Goal: Information Seeking & Learning: Check status

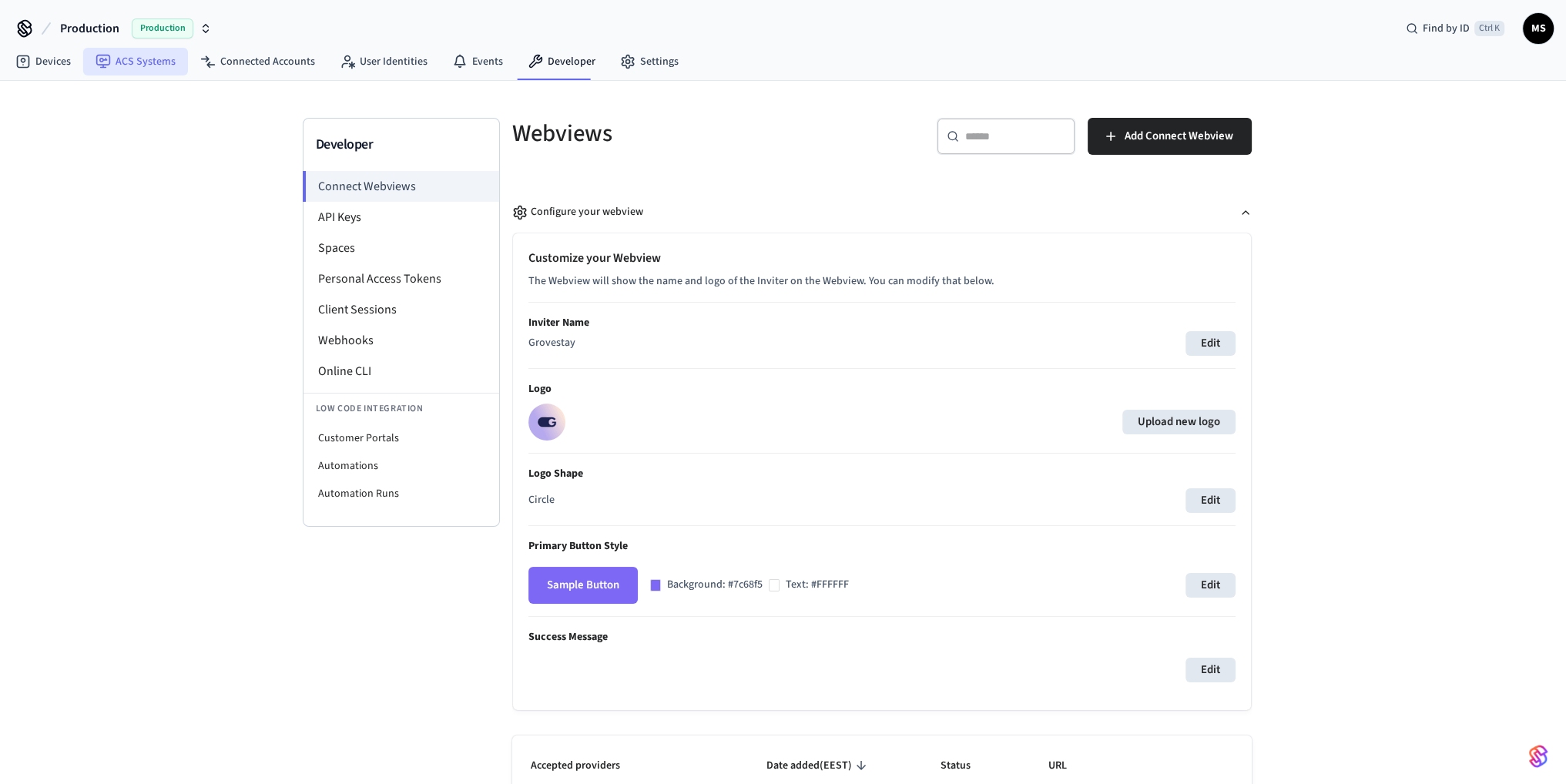
click at [133, 59] on link "ACS Systems" at bounding box center [135, 61] width 104 height 28
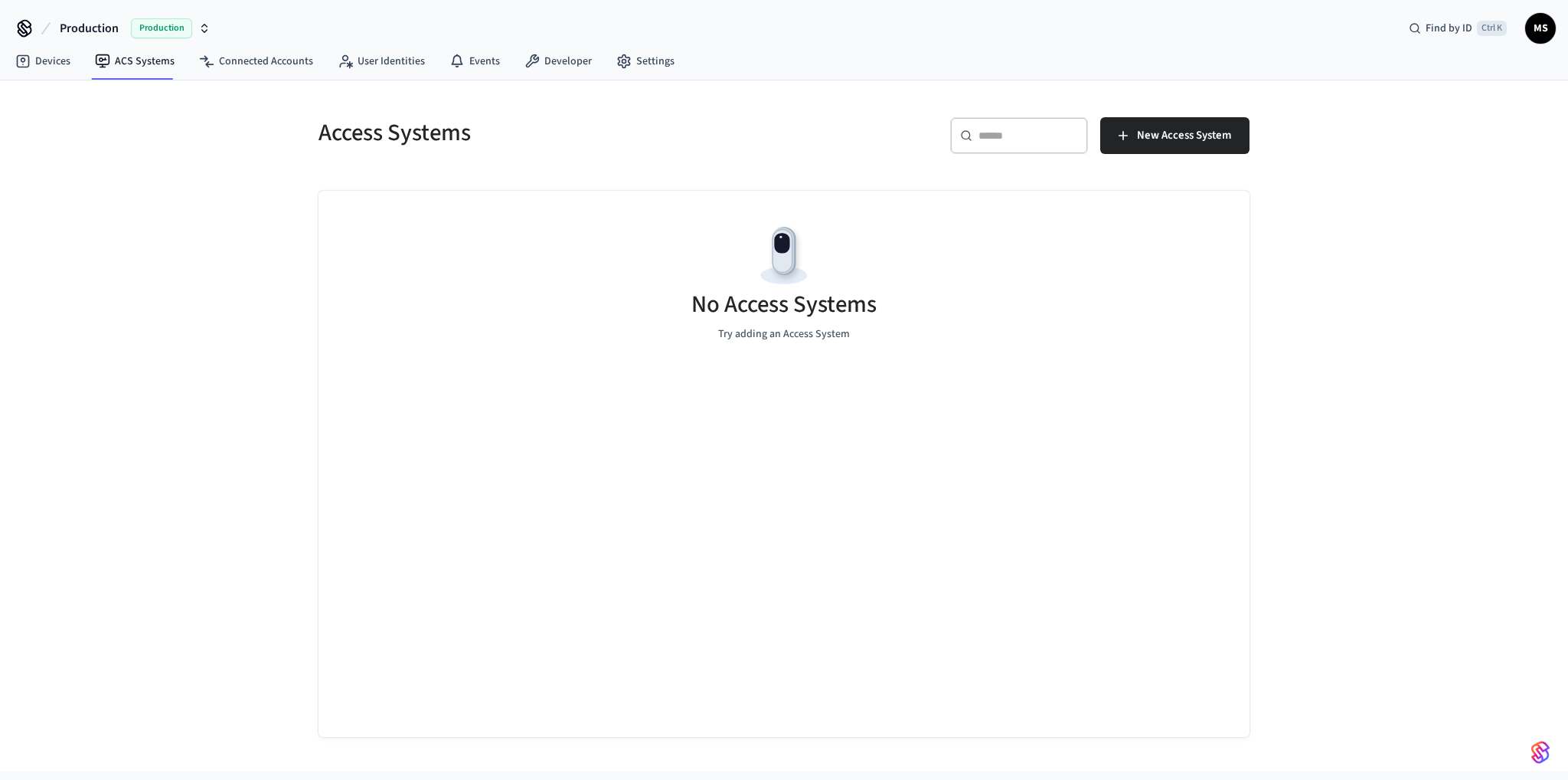
click at [59, 84] on div "Access Systems ​ ​ New Access System No Access Systems Try adding an Access Sys…" at bounding box center [784, 425] width 1568 height 690
click at [70, 65] on link "Devices" at bounding box center [43, 61] width 80 height 28
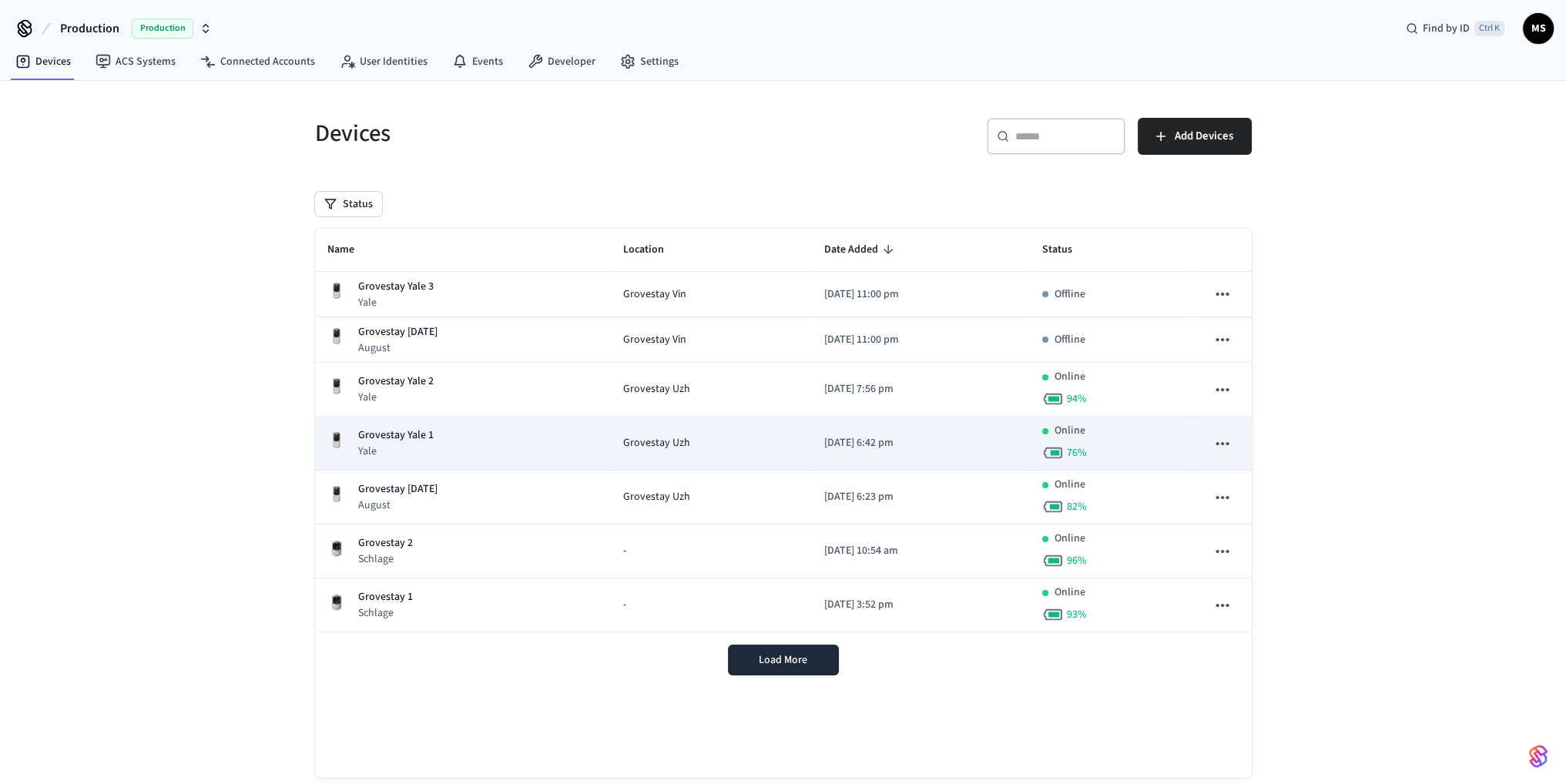
click at [490, 435] on div "Grovestay Yale 1 Yale" at bounding box center [463, 442] width 271 height 32
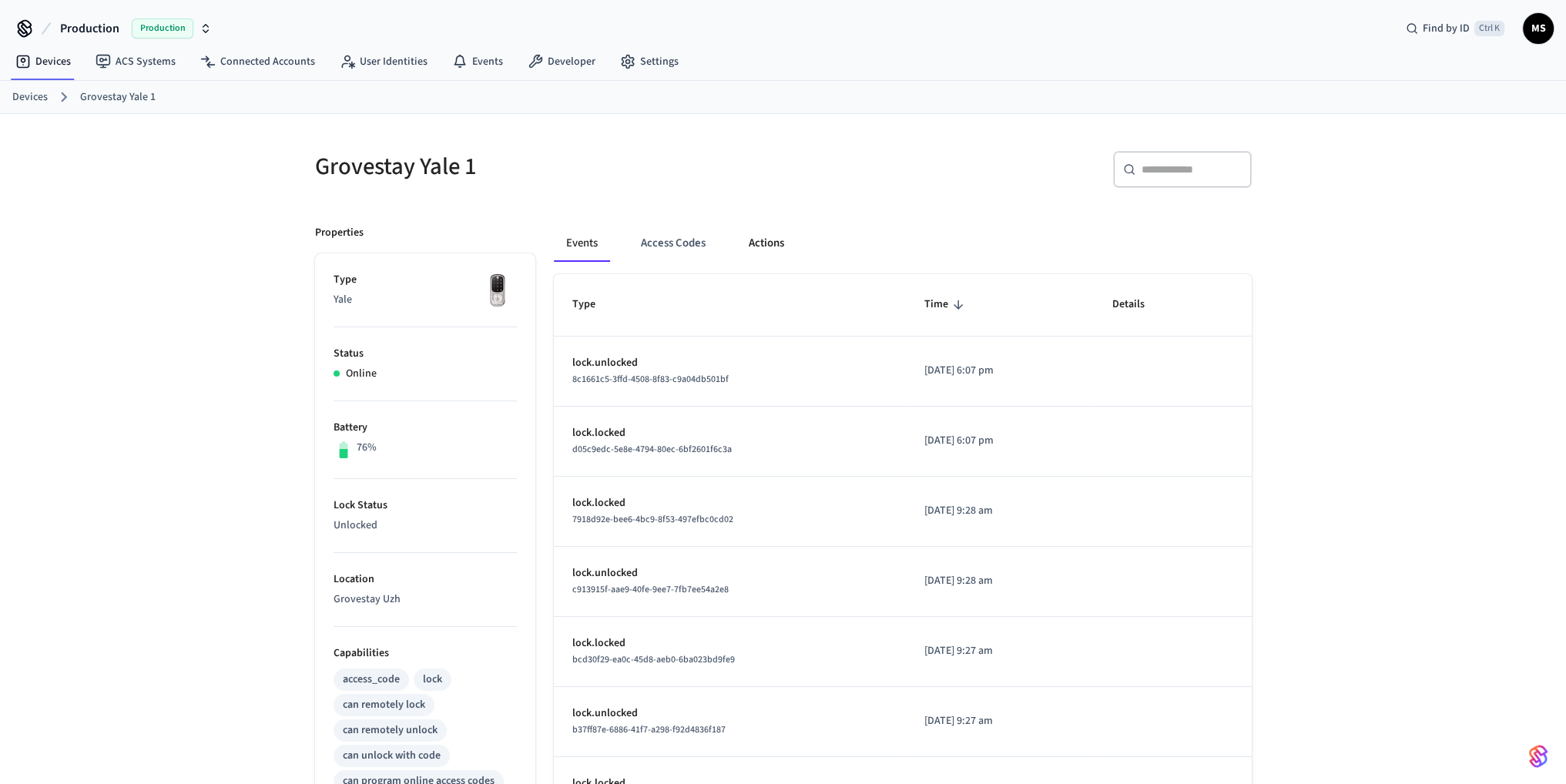
click at [764, 243] on button "Actions" at bounding box center [766, 243] width 60 height 37
click at [812, 243] on div "Events Access Codes Actions" at bounding box center [902, 243] width 698 height 37
click at [770, 236] on button "Actions" at bounding box center [766, 243] width 60 height 37
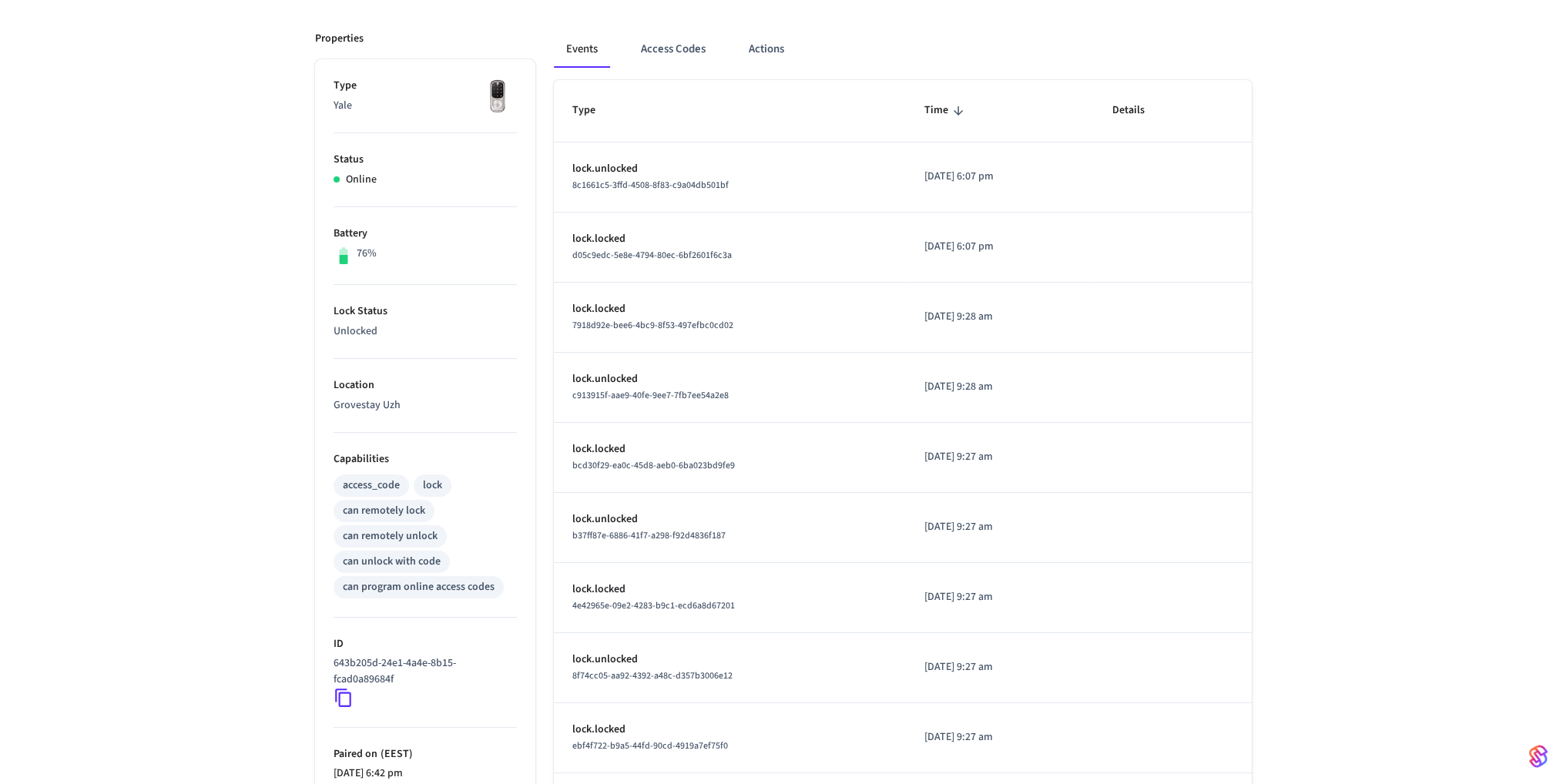
scroll to position [356, 0]
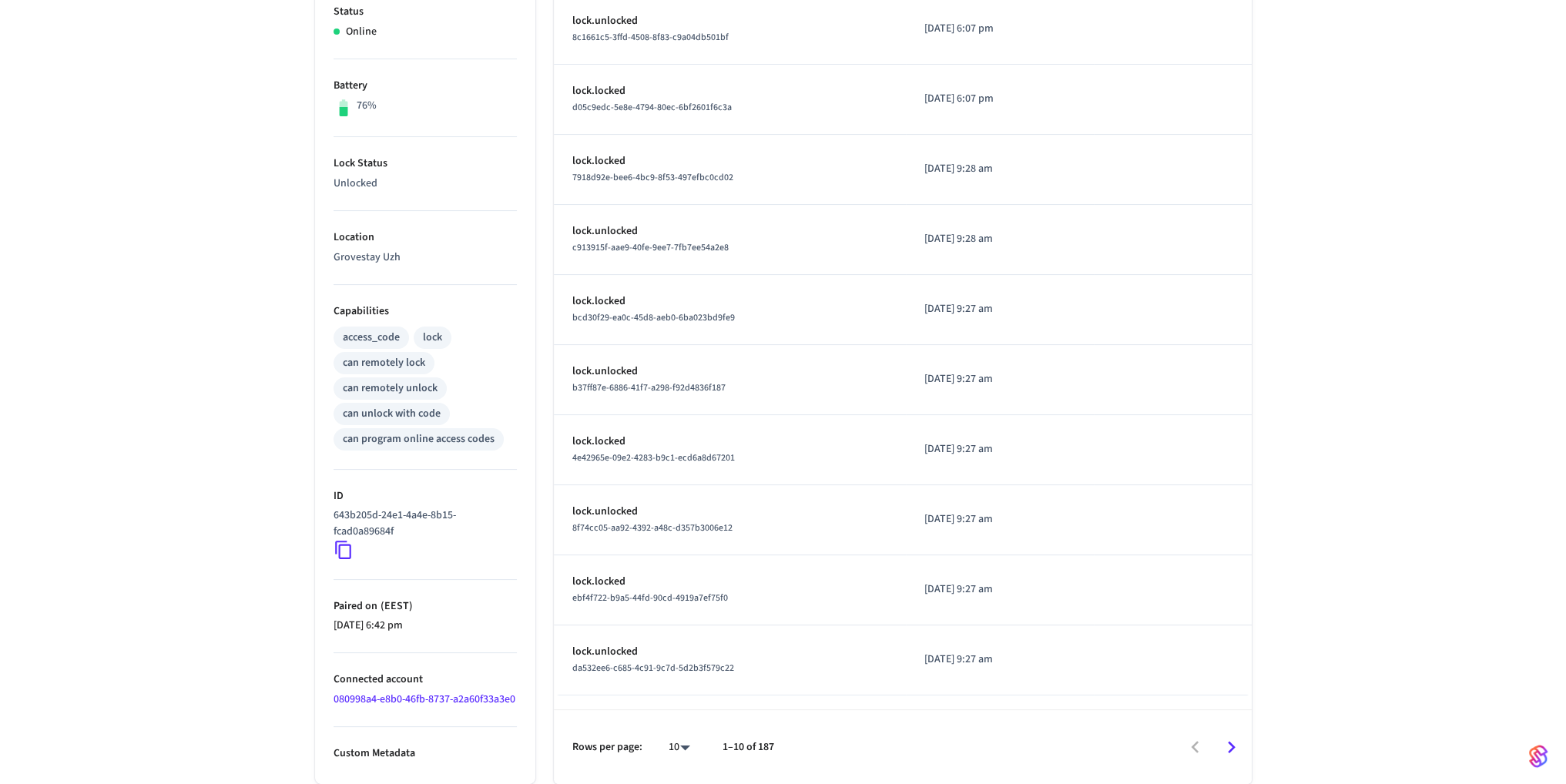
click at [337, 540] on icon at bounding box center [343, 549] width 20 height 20
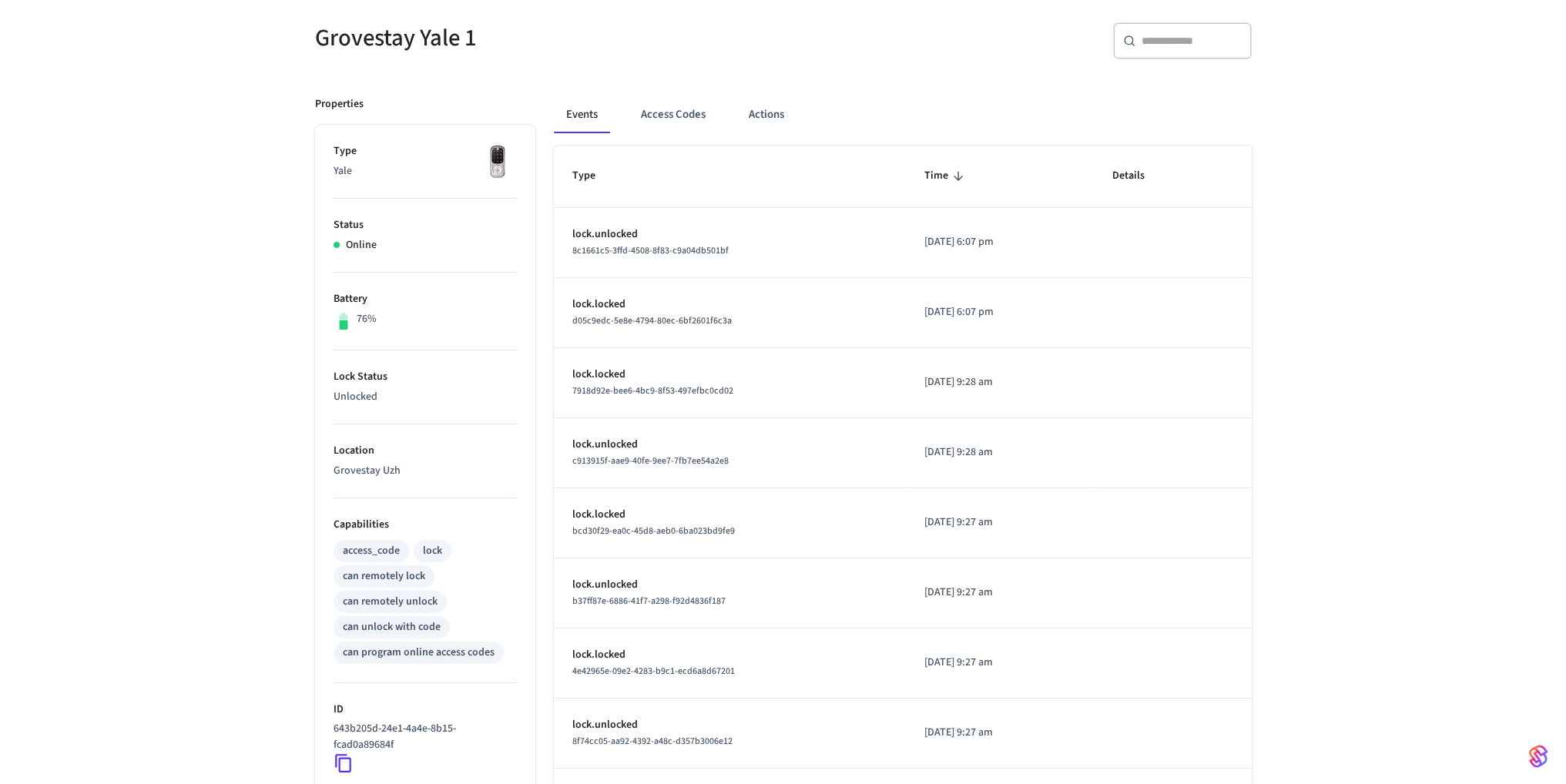
scroll to position [125, 0]
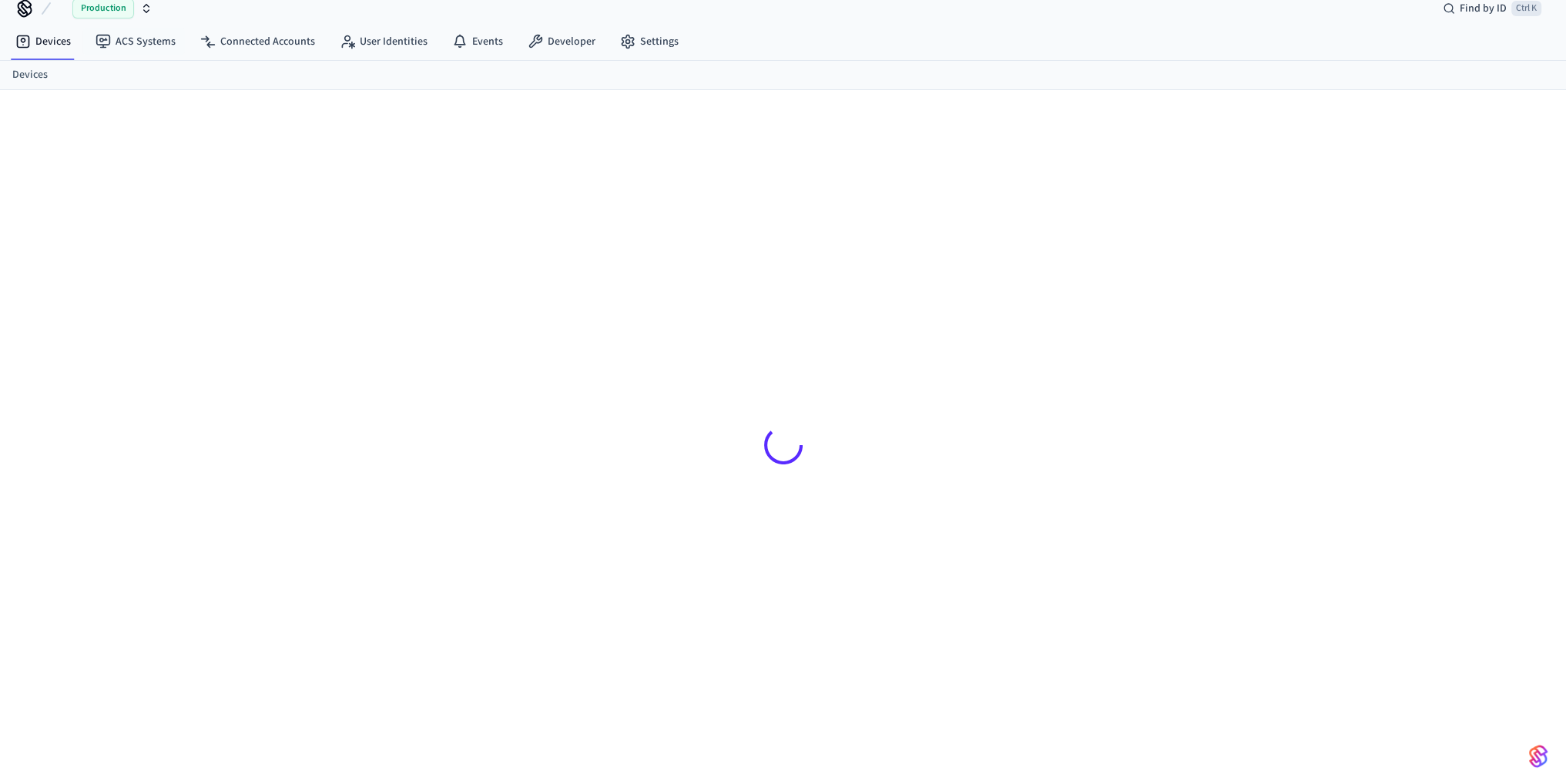
scroll to position [20, 0]
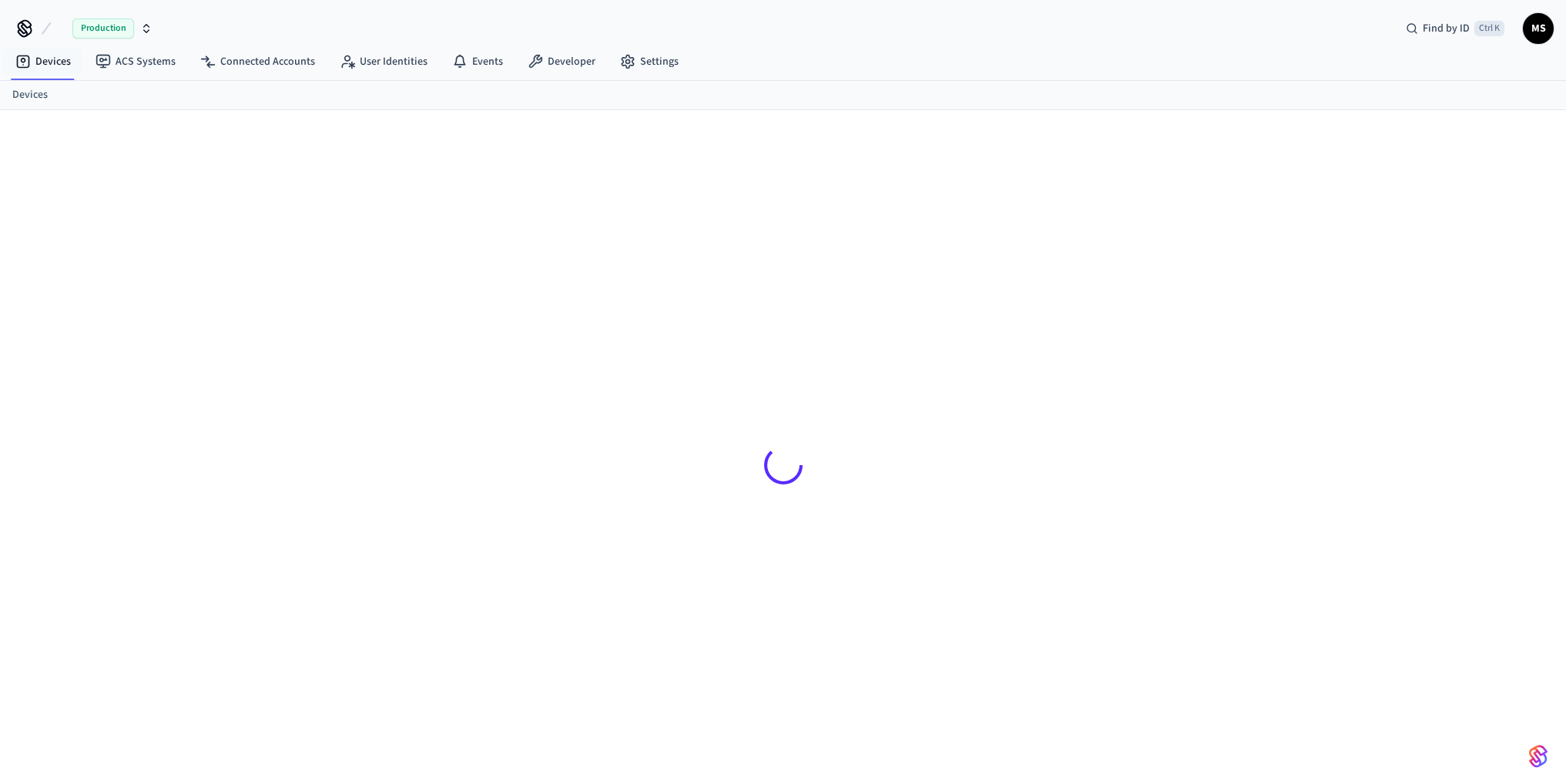
scroll to position [20, 0]
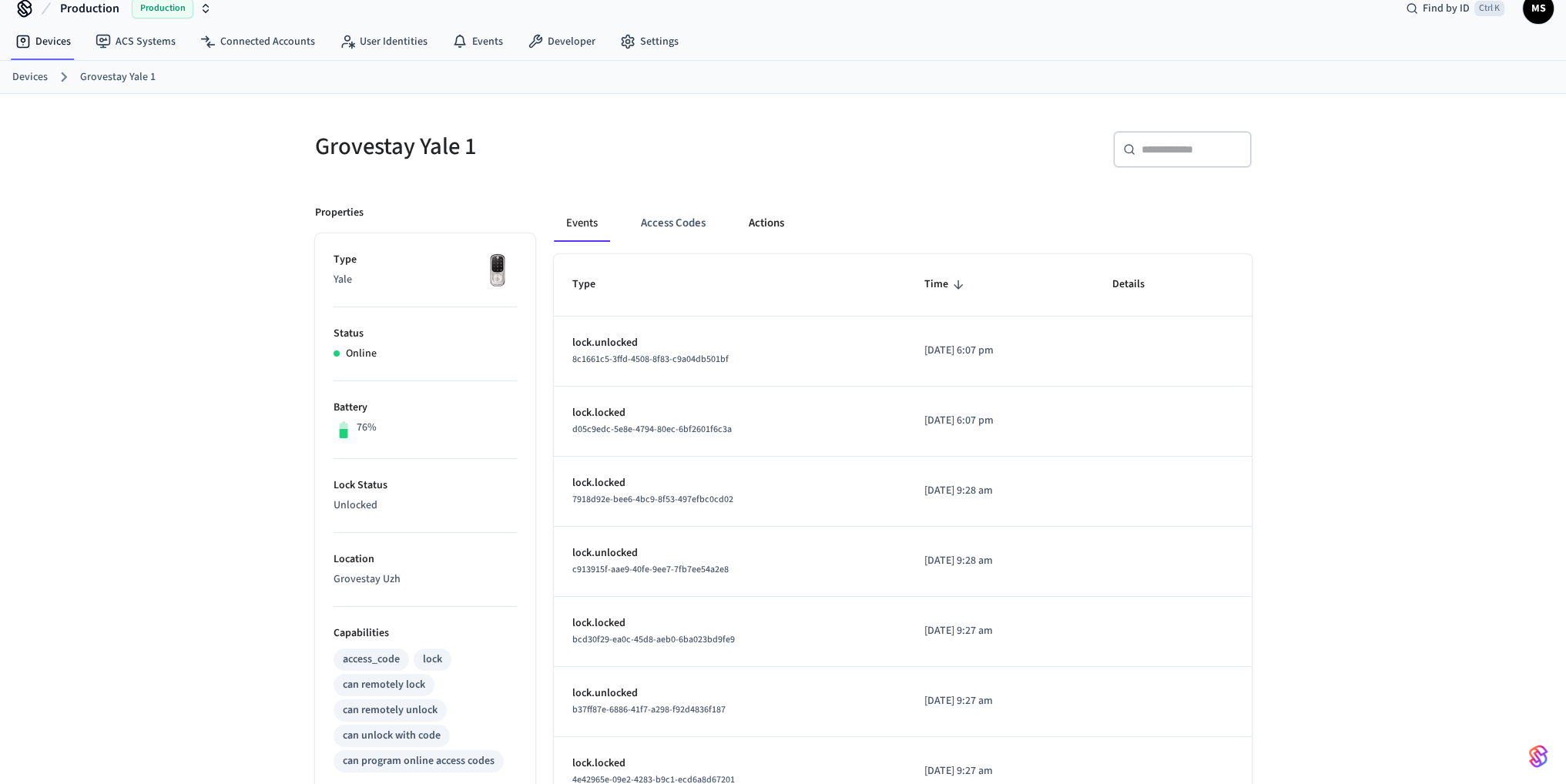
click at [777, 217] on button "Actions" at bounding box center [766, 223] width 60 height 37
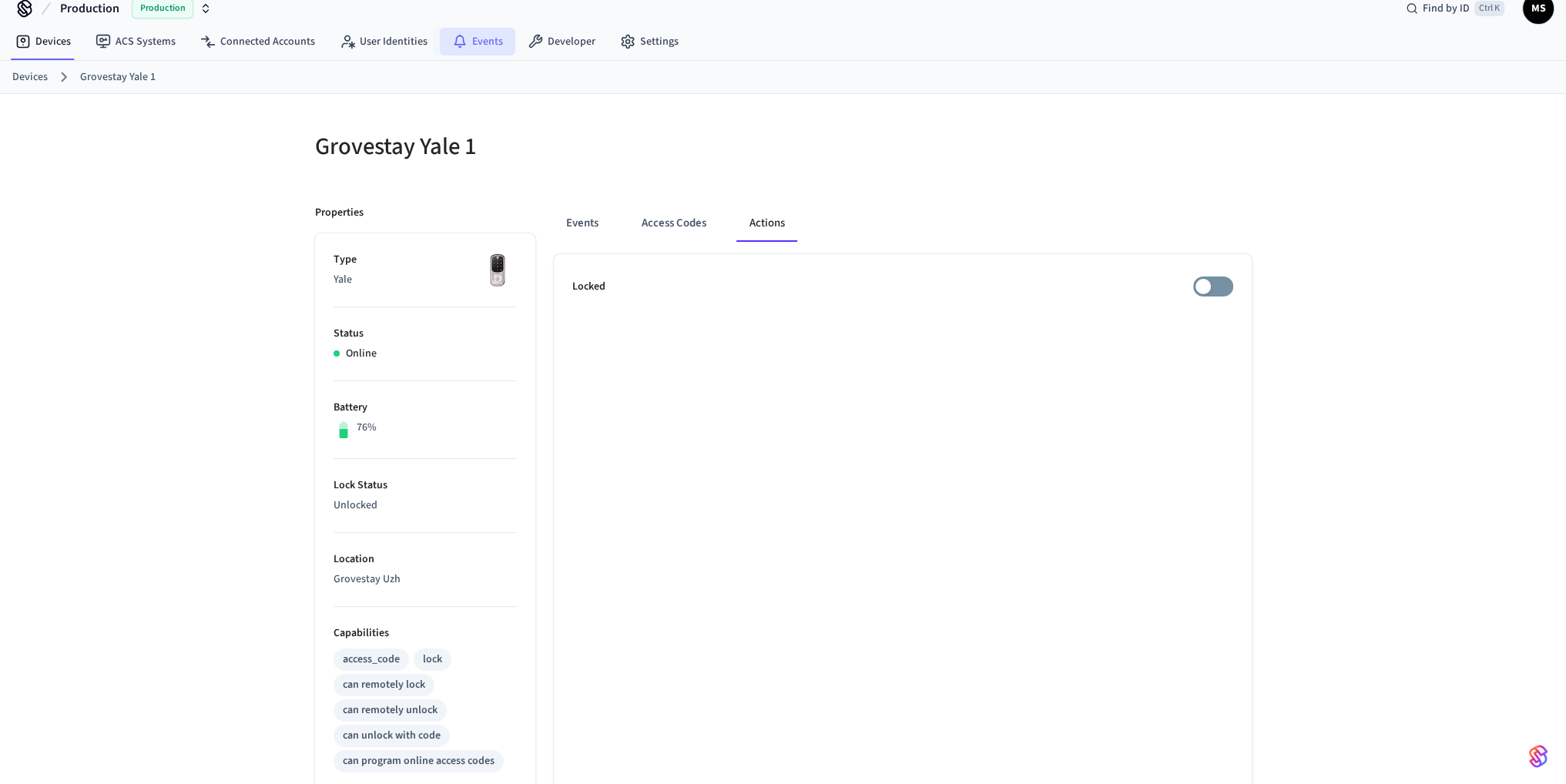
click at [489, 39] on link "Events" at bounding box center [477, 41] width 76 height 28
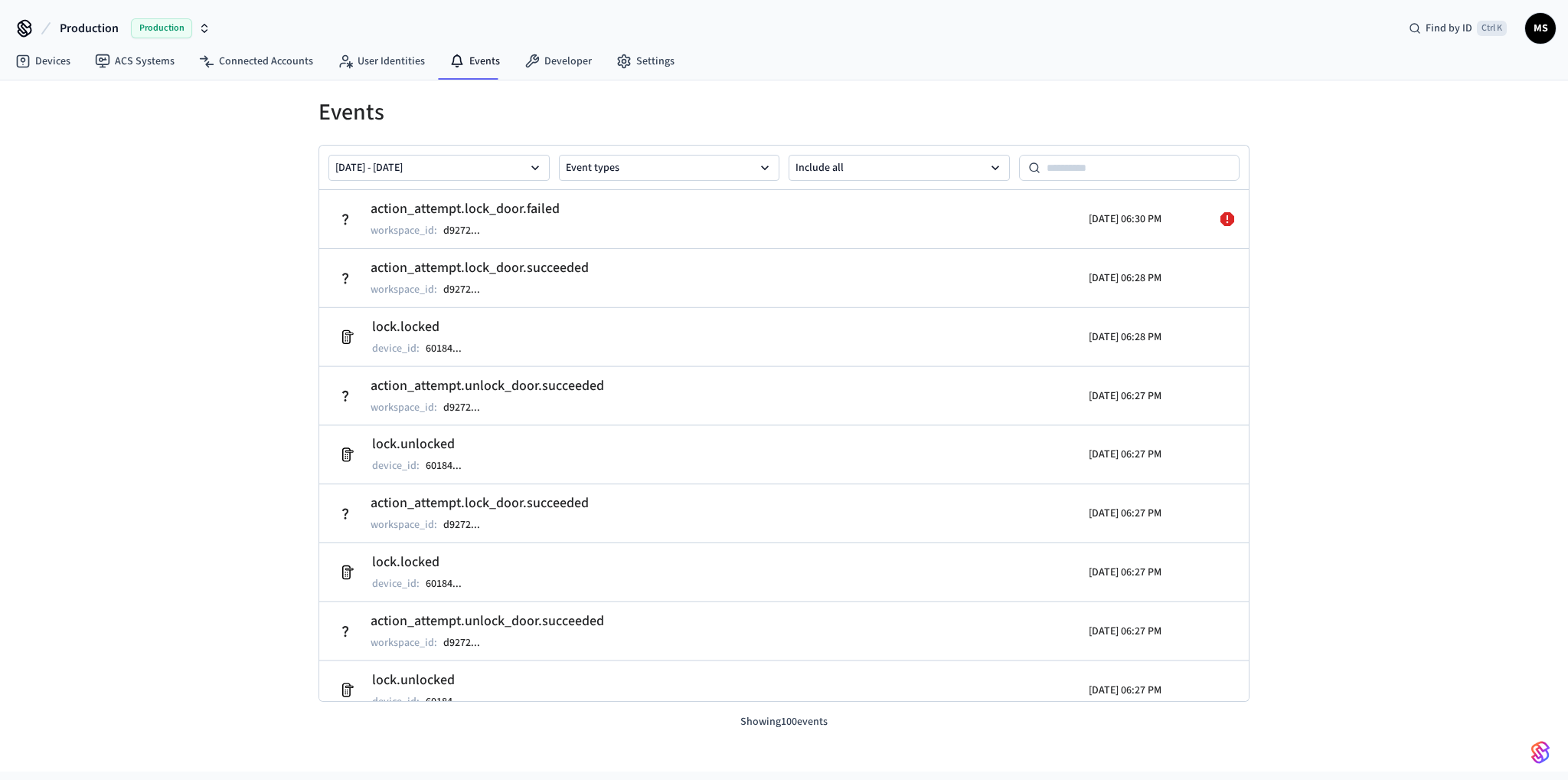
click at [106, 241] on div "Events Sep 22 2025 - Sep 29 2025 Event types Include all action_attempt.lock_do…" at bounding box center [784, 425] width 1568 height 690
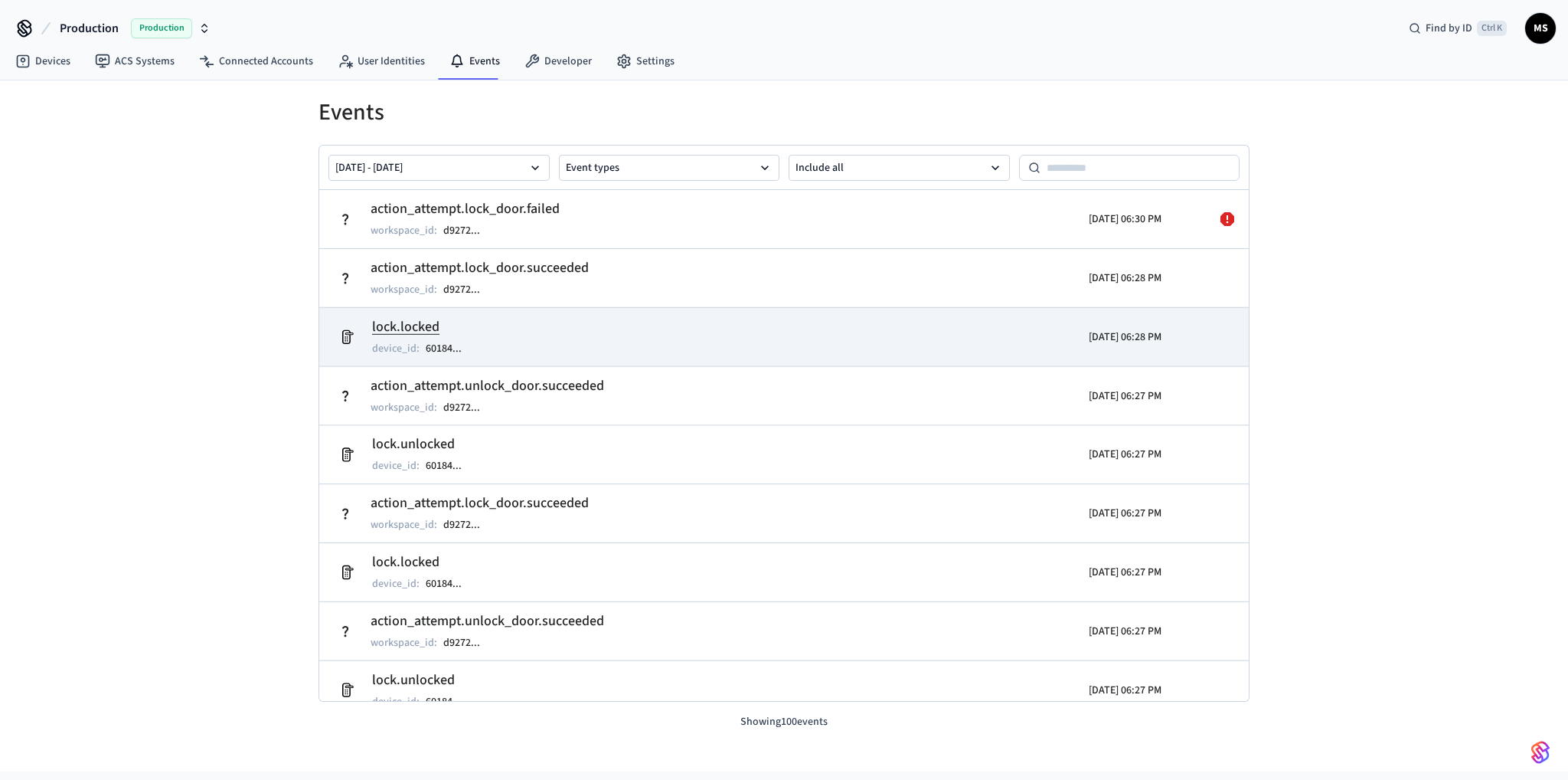
click at [524, 335] on td "lock.locked device_id : 60184 ..." at bounding box center [633, 336] width 604 height 43
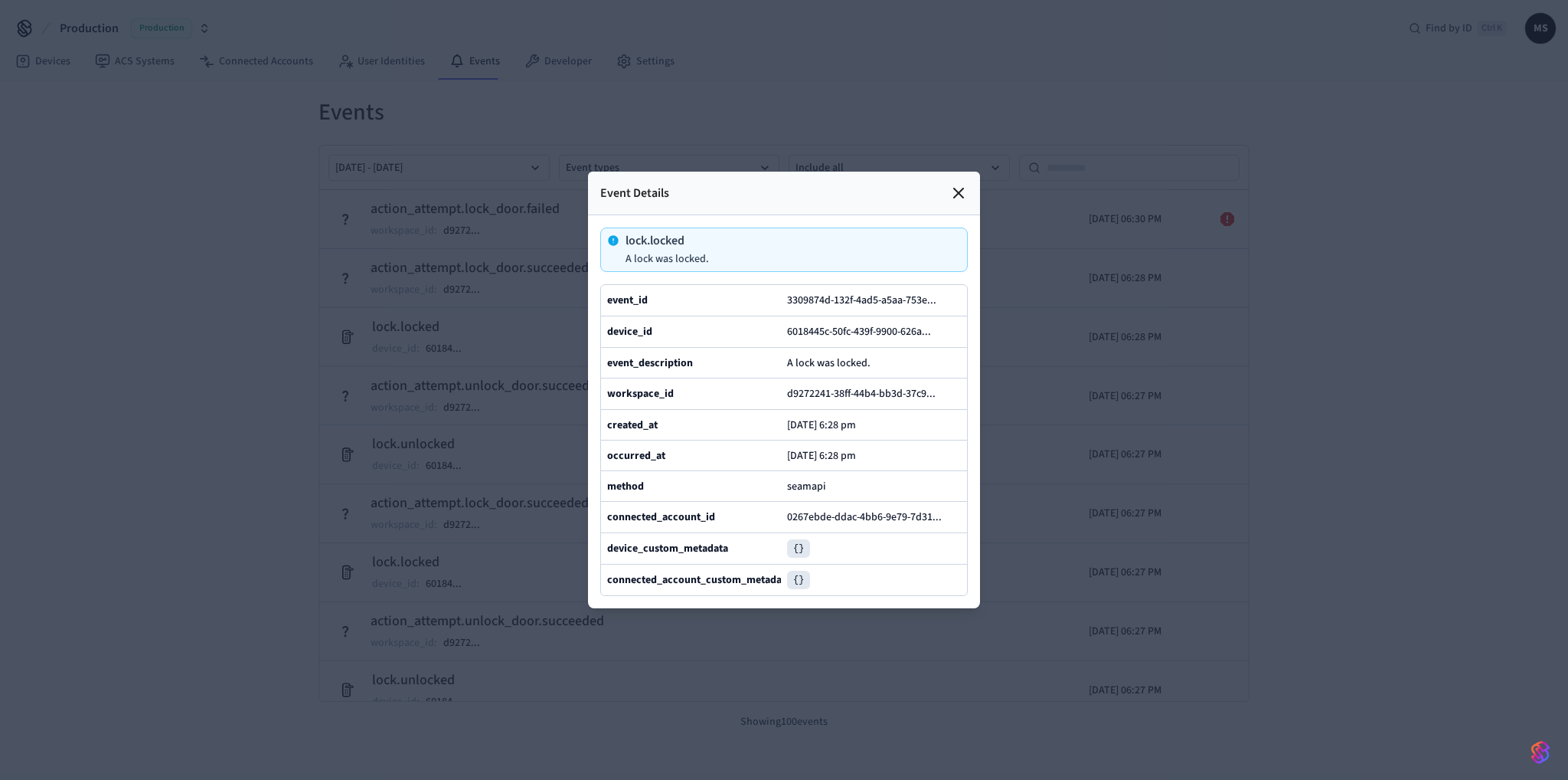
click at [963, 184] on icon at bounding box center [958, 192] width 18 height 18
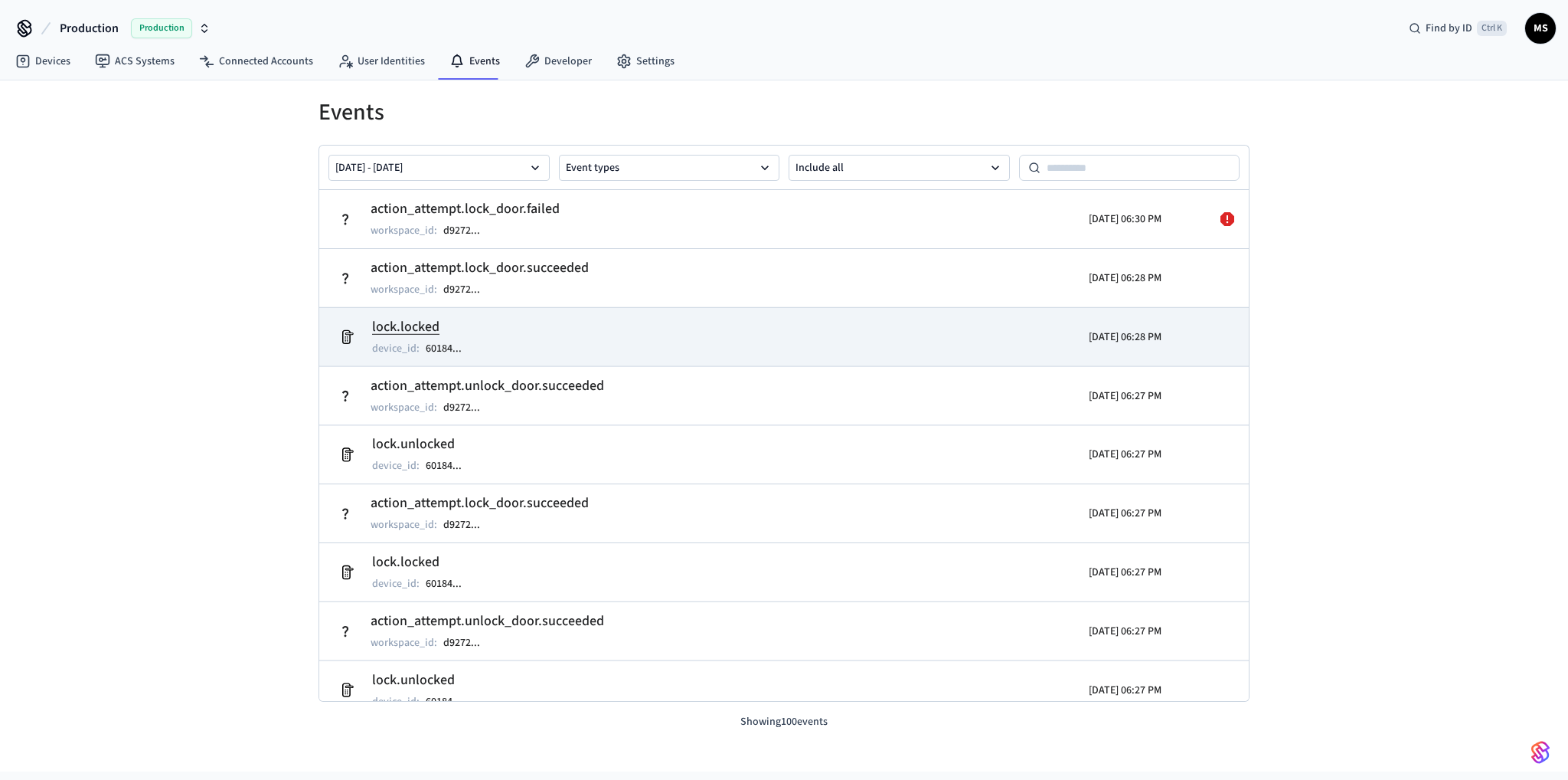
click at [705, 338] on td "lock.locked device_id : 60184 ..." at bounding box center [633, 336] width 604 height 43
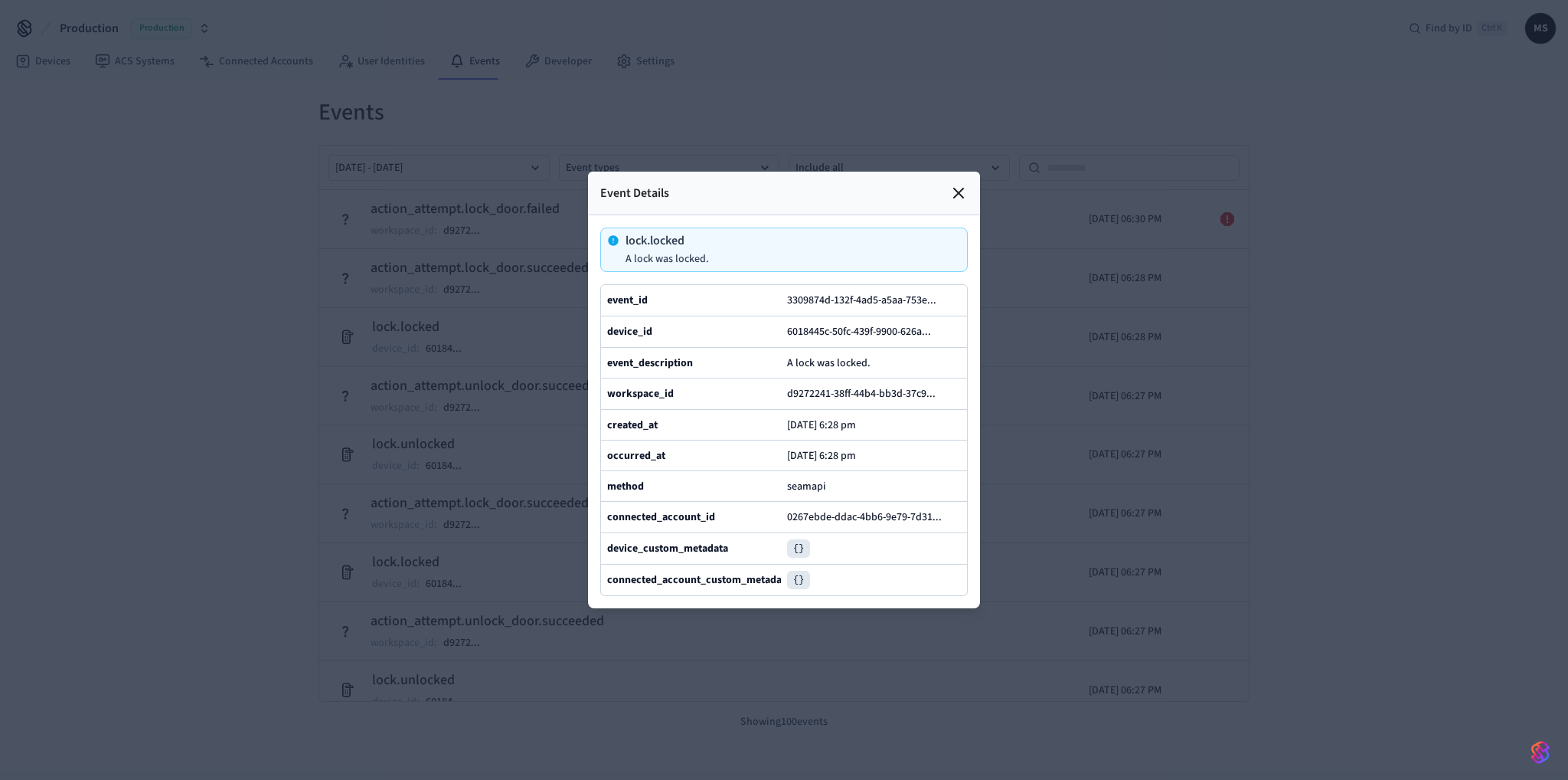
click at [1360, 340] on div at bounding box center [784, 390] width 1568 height 780
click at [966, 184] on icon at bounding box center [958, 192] width 18 height 18
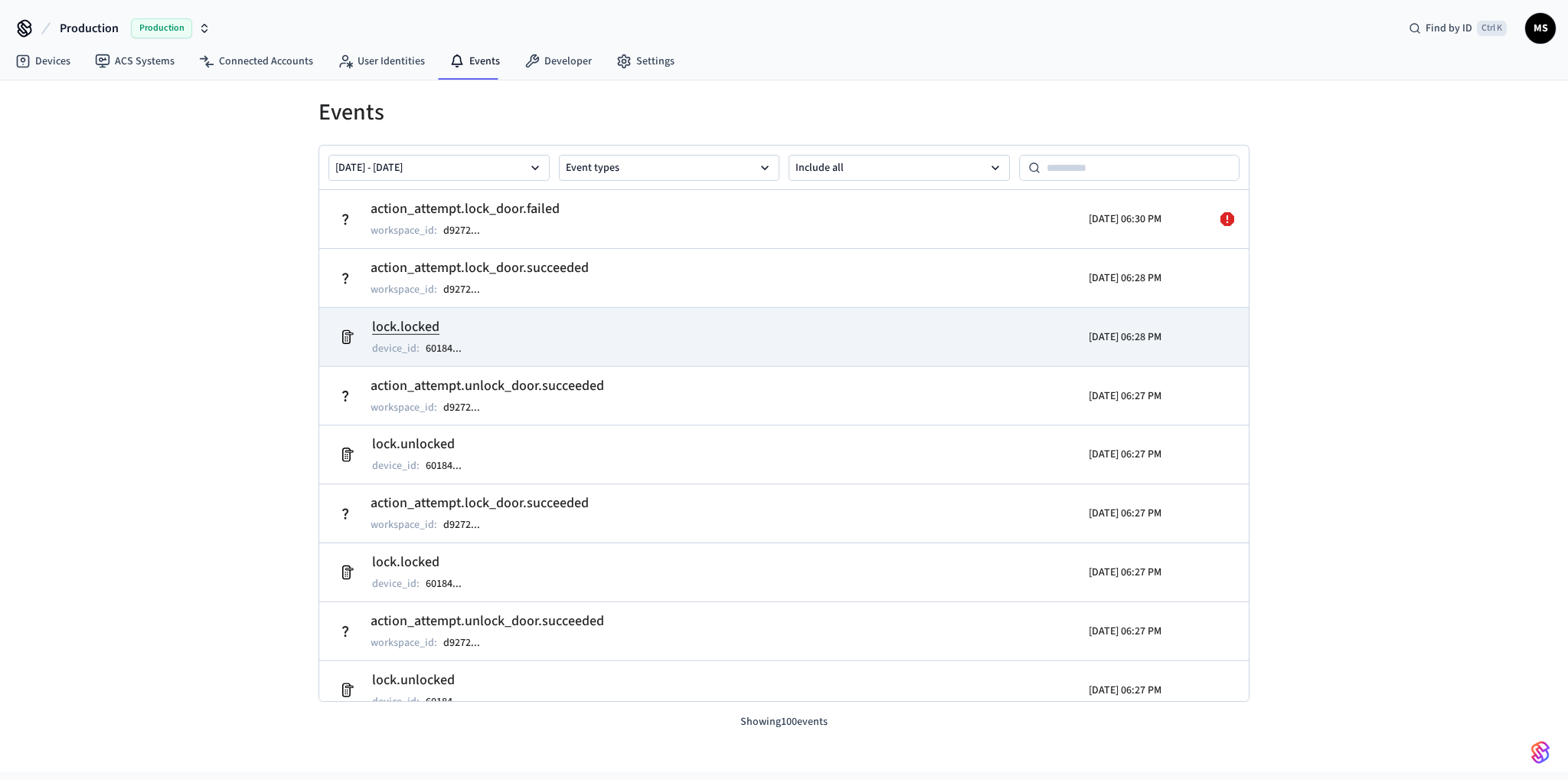
click at [542, 330] on td "lock.locked device_id : 60184 ..." at bounding box center [633, 336] width 604 height 43
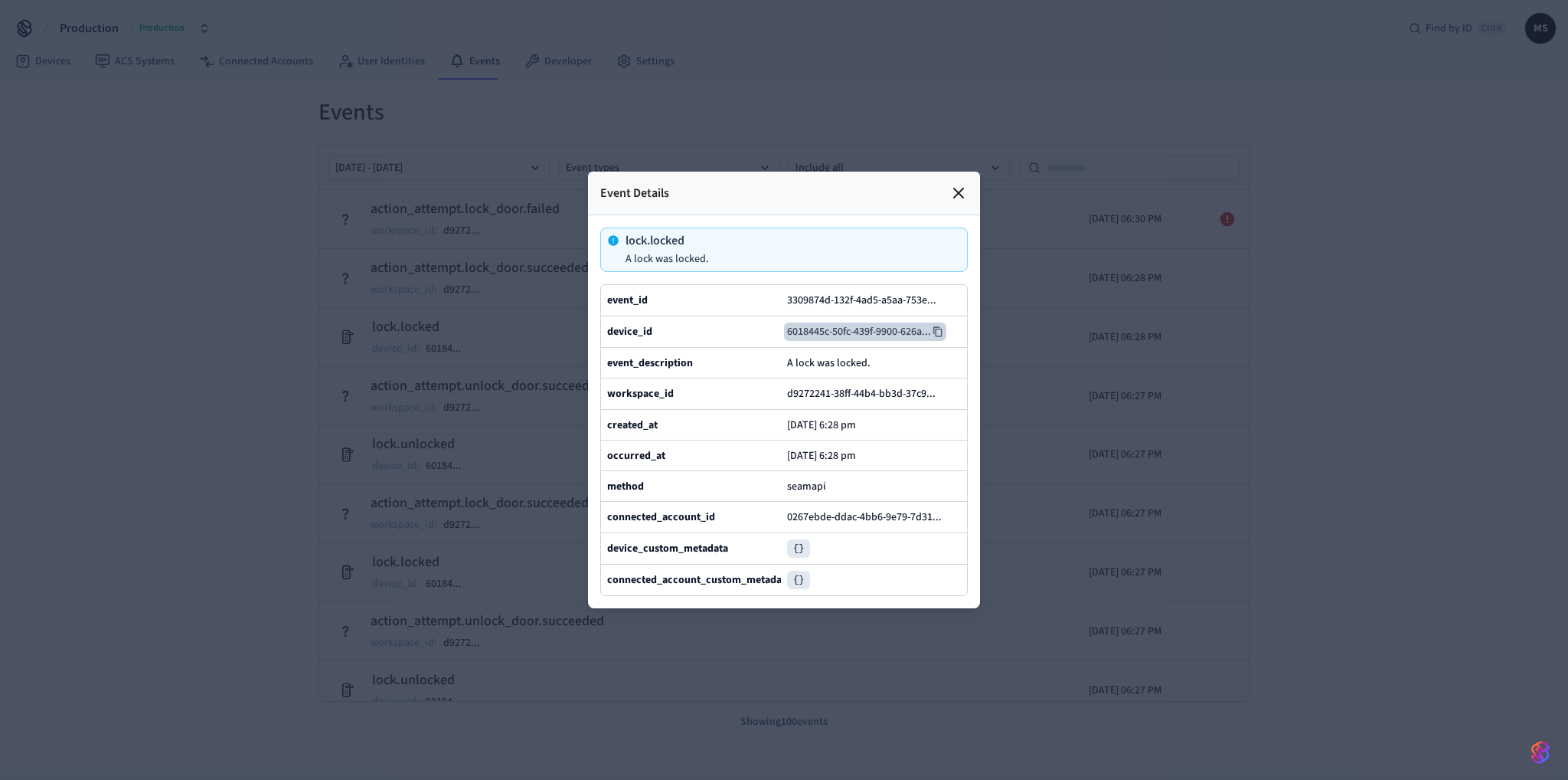
click at [814, 323] on button "6018445c-50fc-439f-9900-626a ..." at bounding box center [864, 331] width 162 height 18
click at [1378, 280] on div at bounding box center [784, 390] width 1568 height 780
click at [113, 92] on div at bounding box center [784, 390] width 1568 height 780
click at [965, 184] on icon at bounding box center [958, 192] width 18 height 18
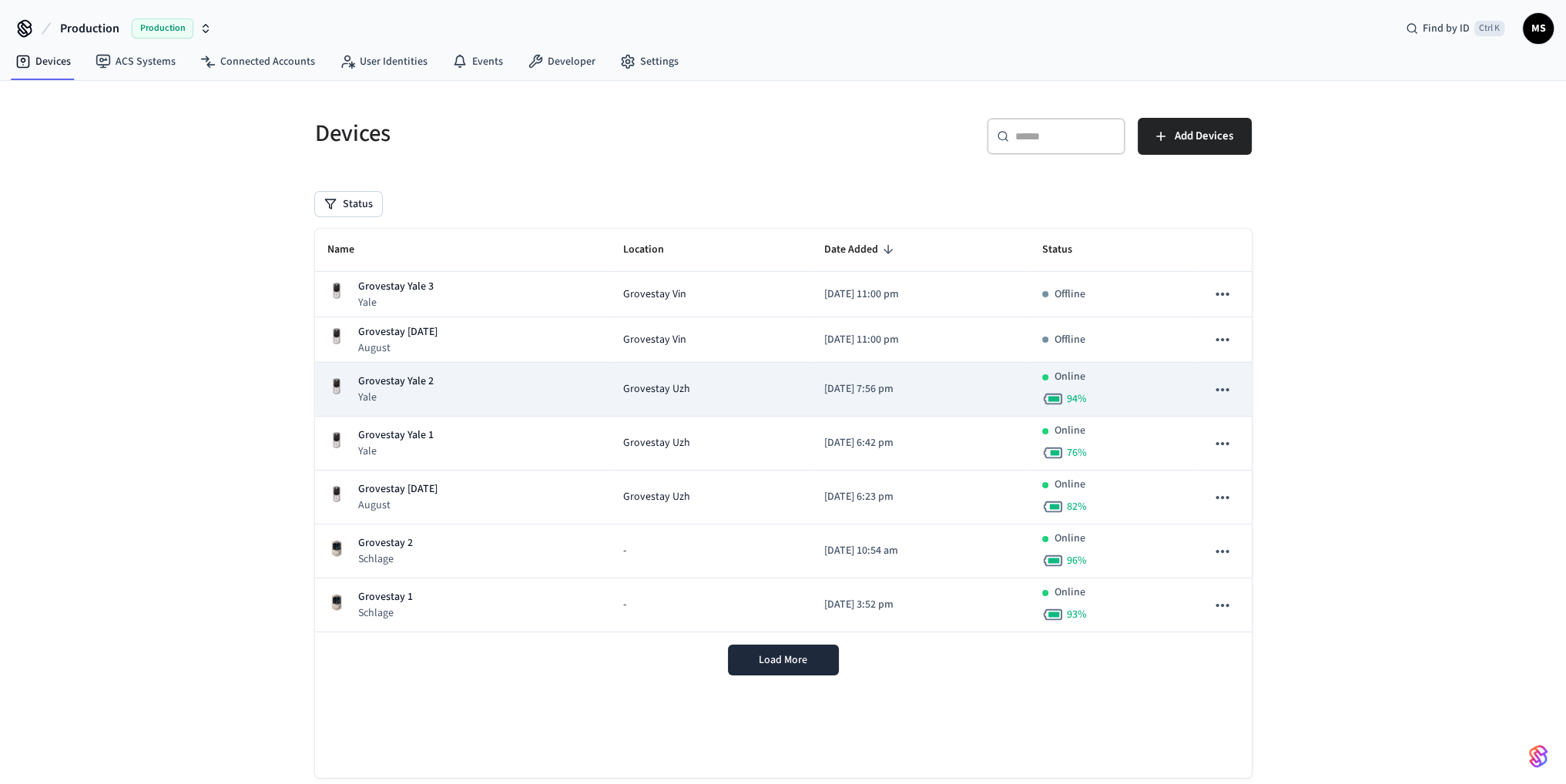
click at [474, 394] on div "Grovestay Yale 2 Yale" at bounding box center [463, 389] width 271 height 32
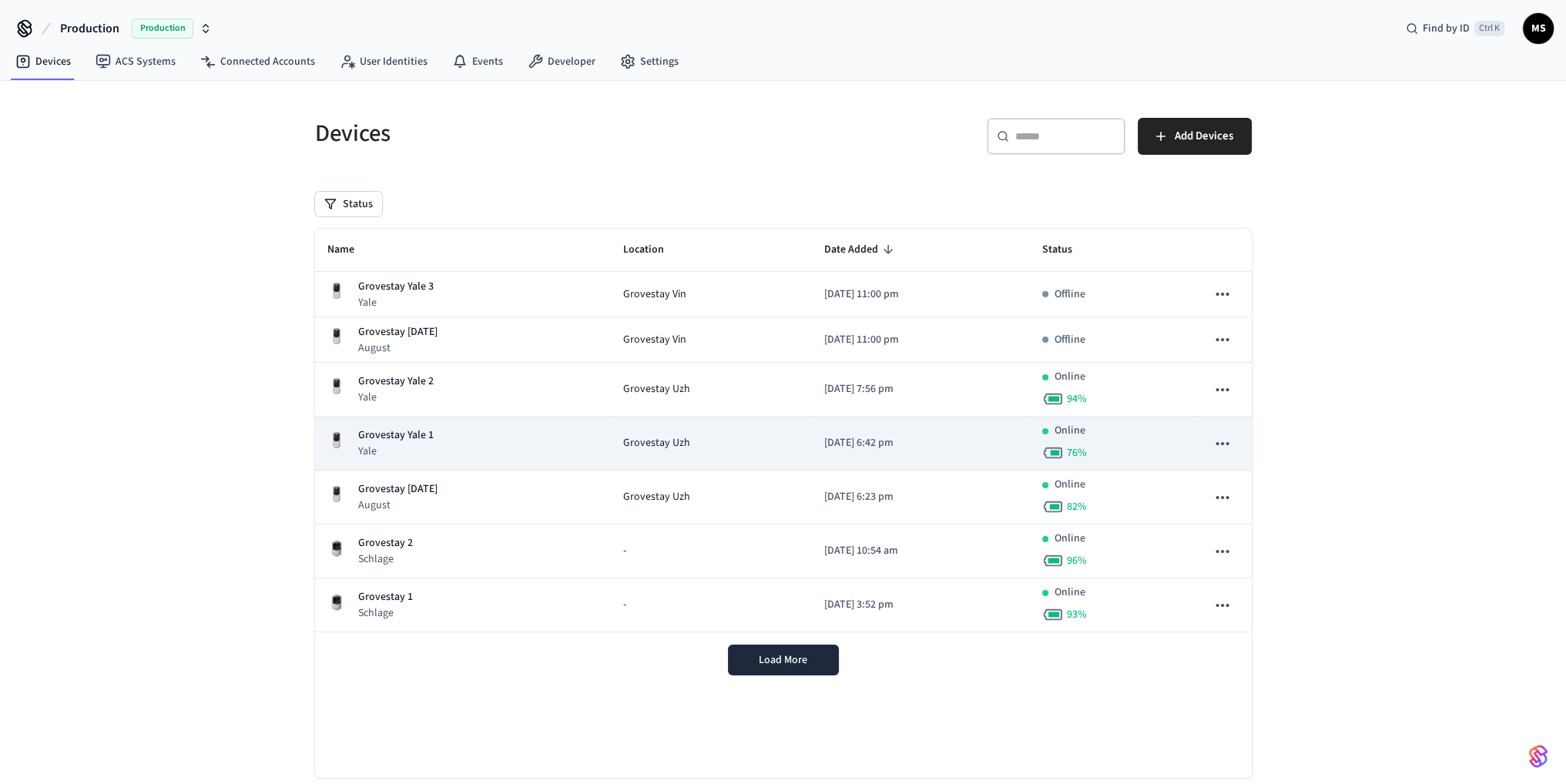
click at [506, 435] on div "Grovestay Yale 1 Yale" at bounding box center [463, 442] width 271 height 32
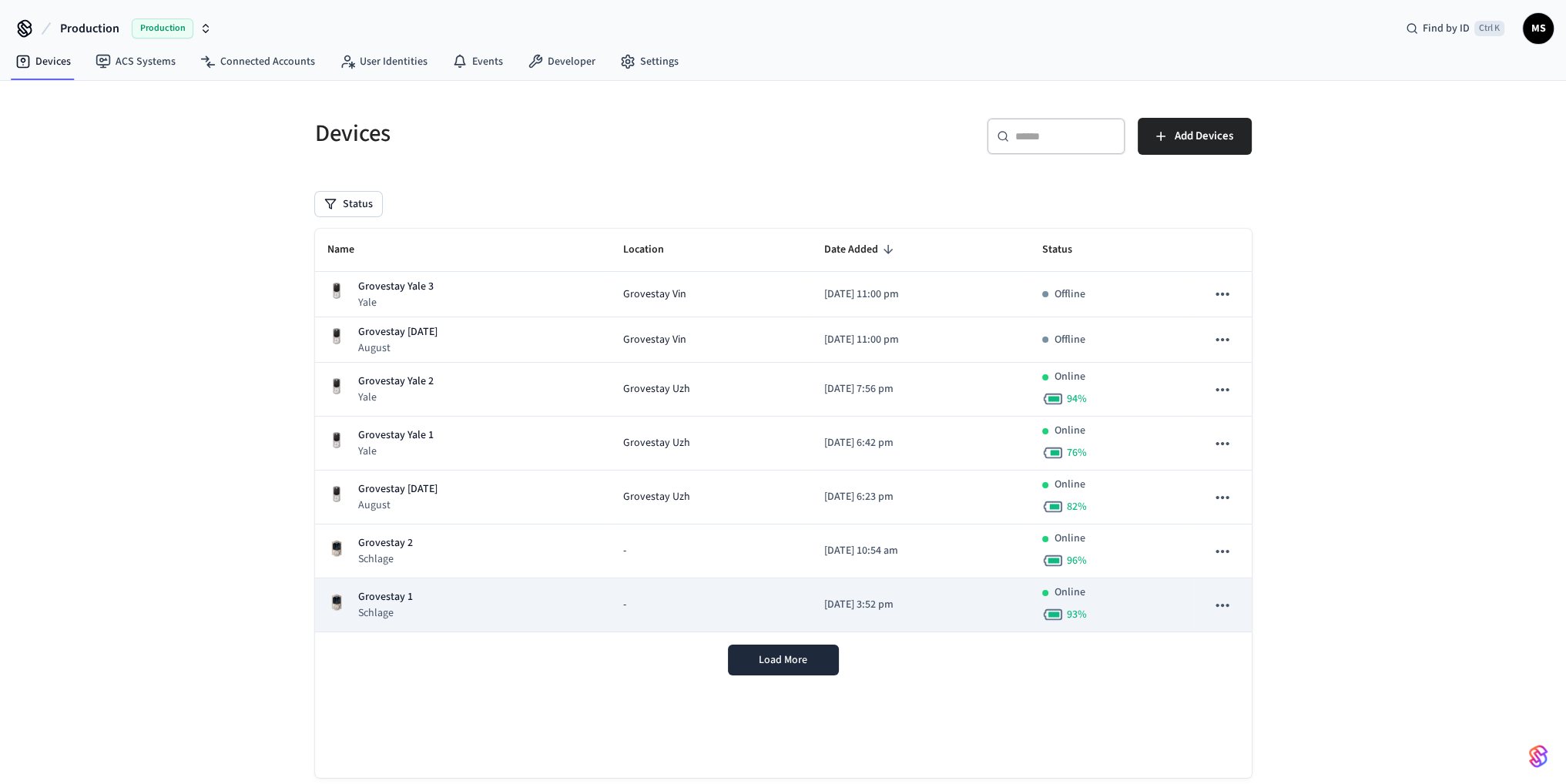
click at [495, 602] on div "Grovestay 1 Schlage" at bounding box center [463, 604] width 271 height 32
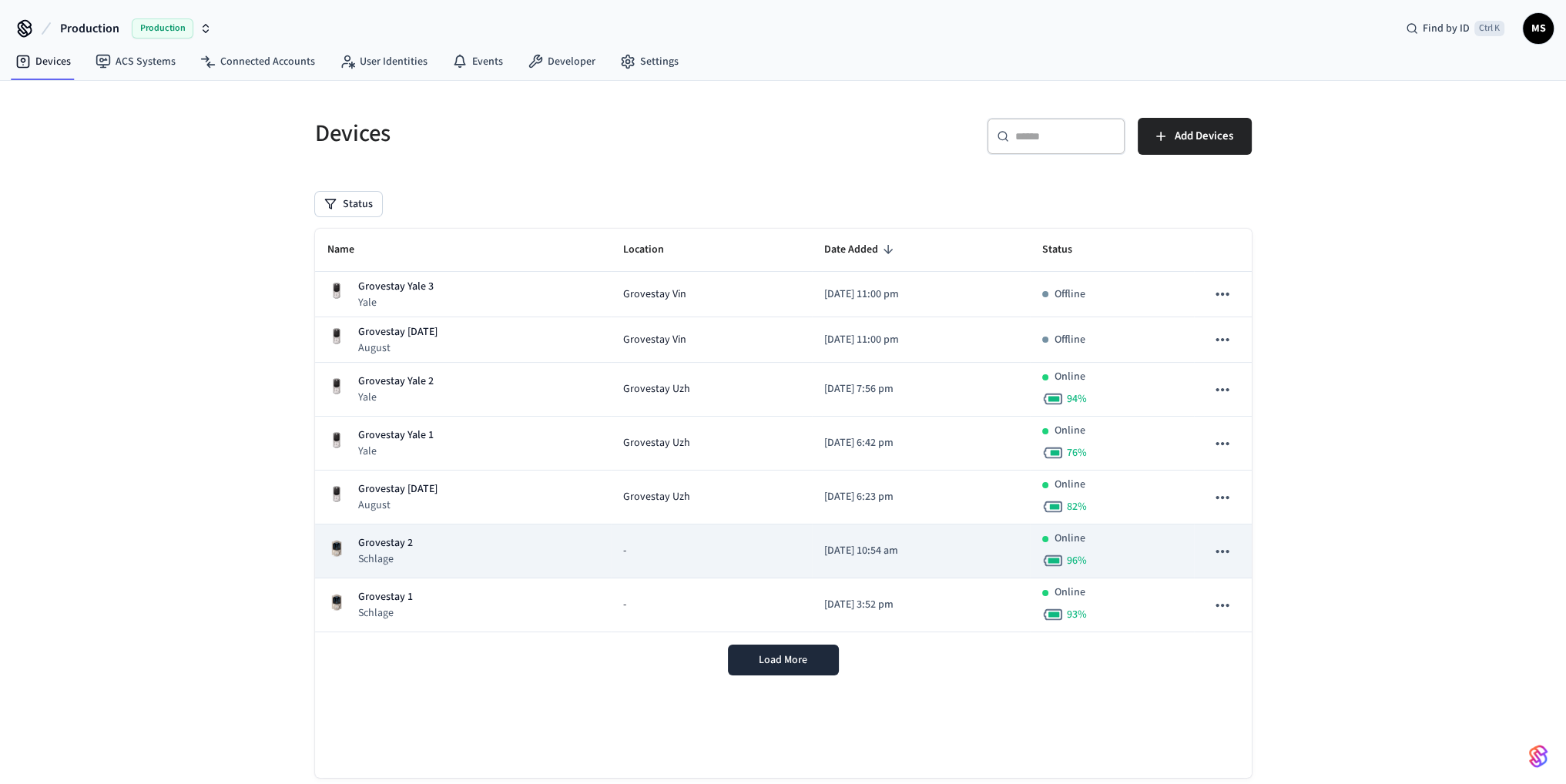
click at [460, 541] on div "Grovestay 2 Schlage" at bounding box center [463, 550] width 271 height 32
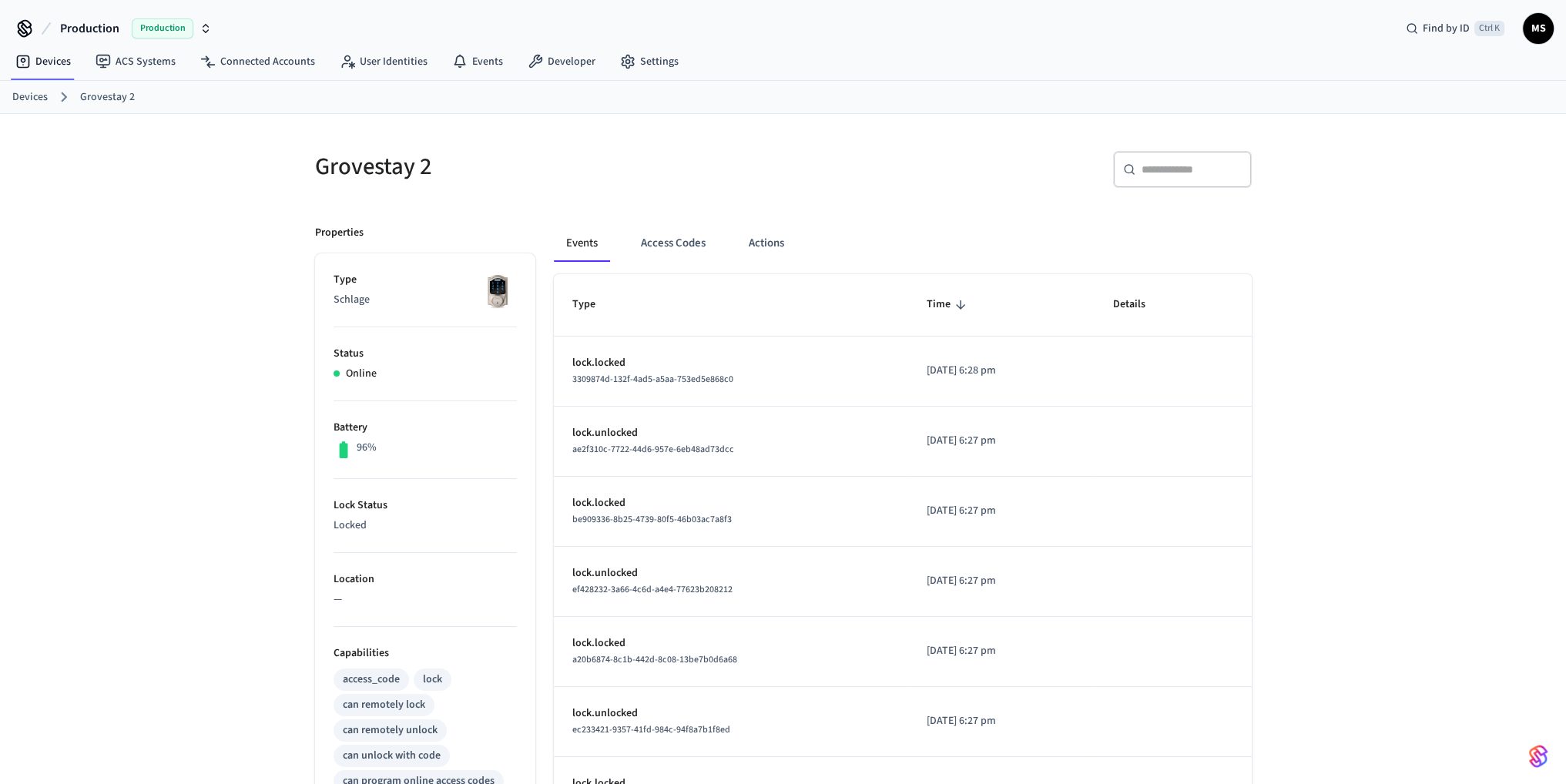
scroll to position [356, 0]
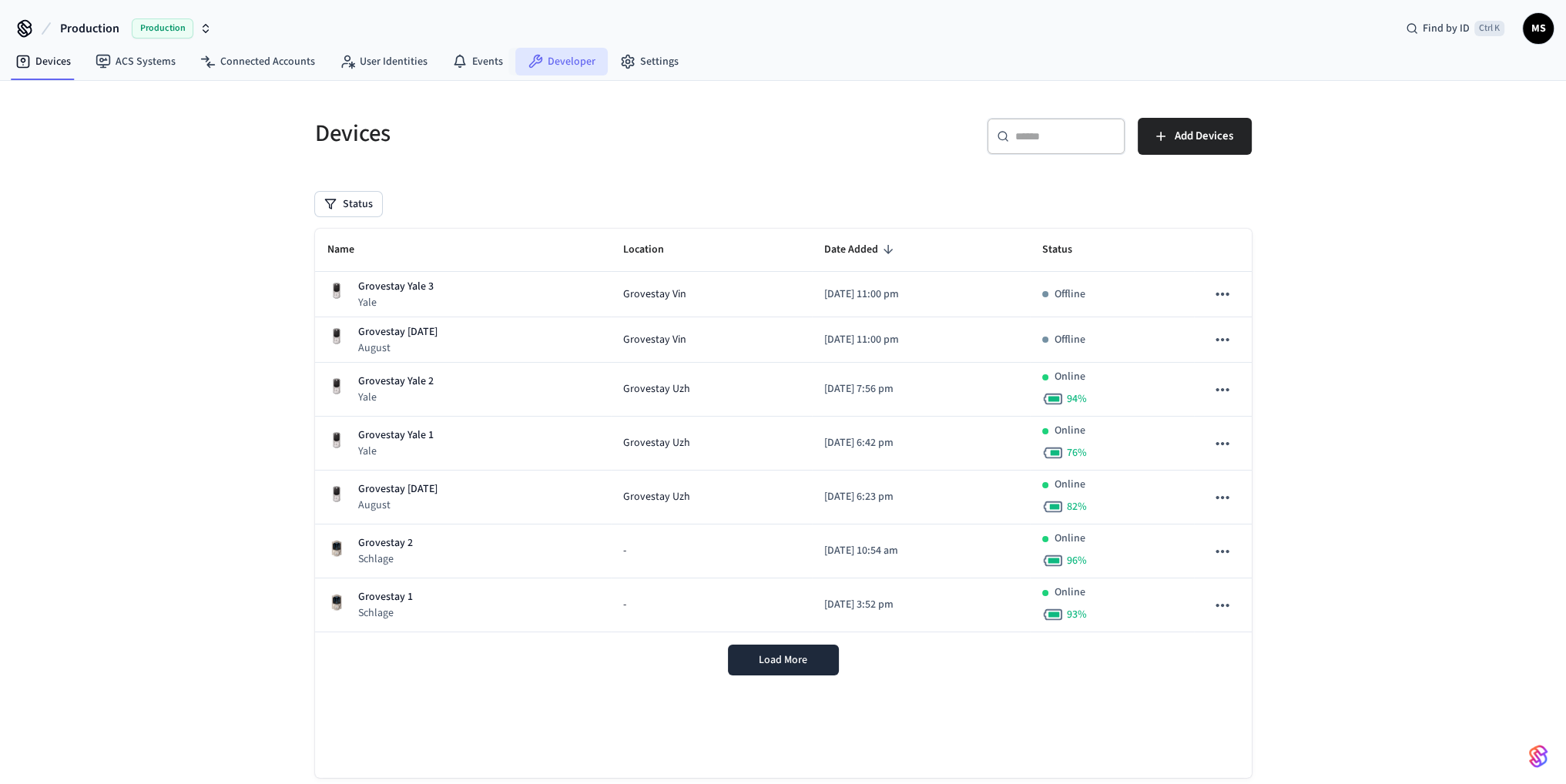
click at [555, 69] on link "Developer" at bounding box center [561, 61] width 92 height 28
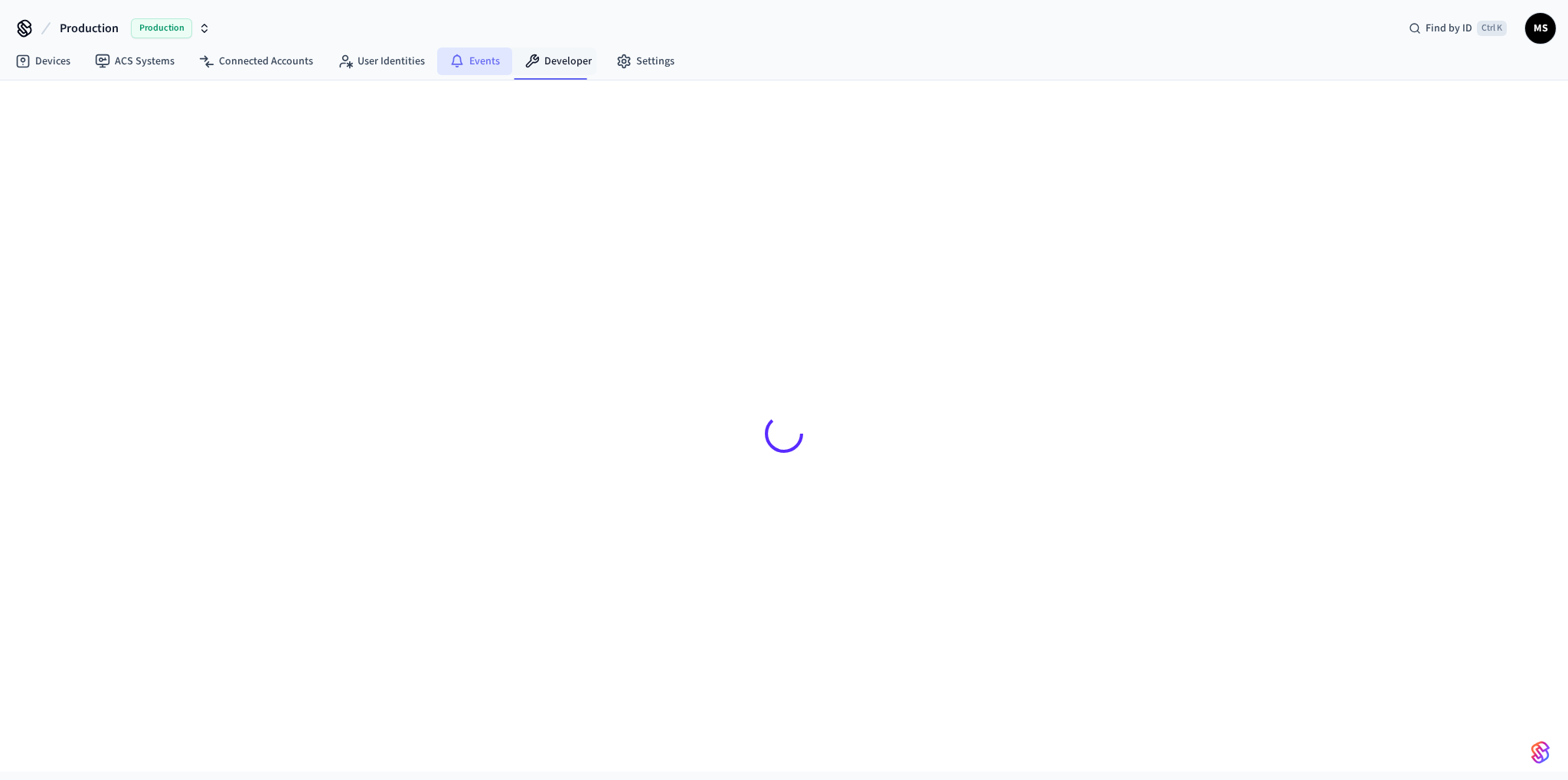
click at [489, 69] on link "Events" at bounding box center [474, 61] width 75 height 28
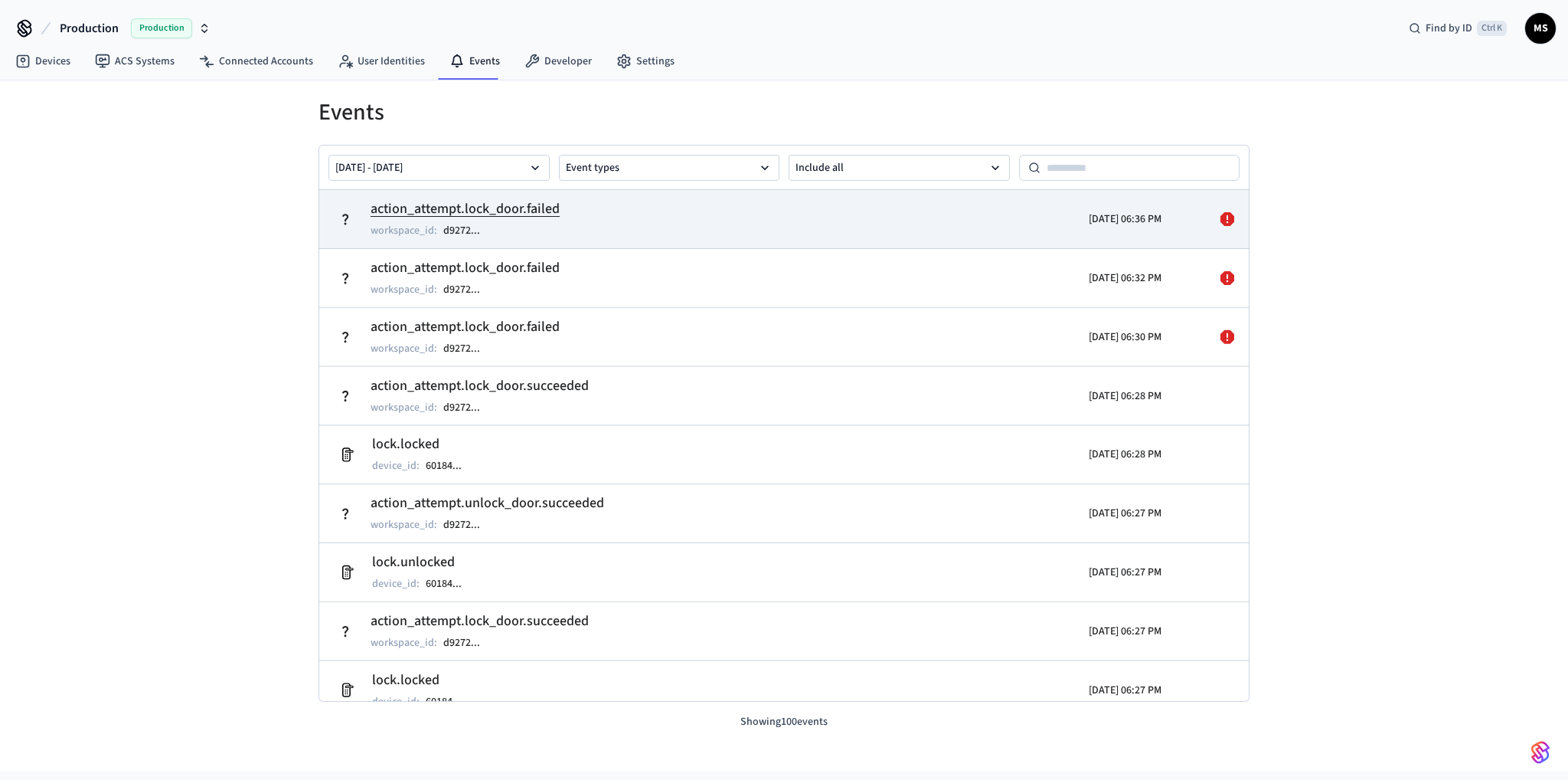
click at [1221, 216] on icon at bounding box center [1227, 219] width 13 height 13
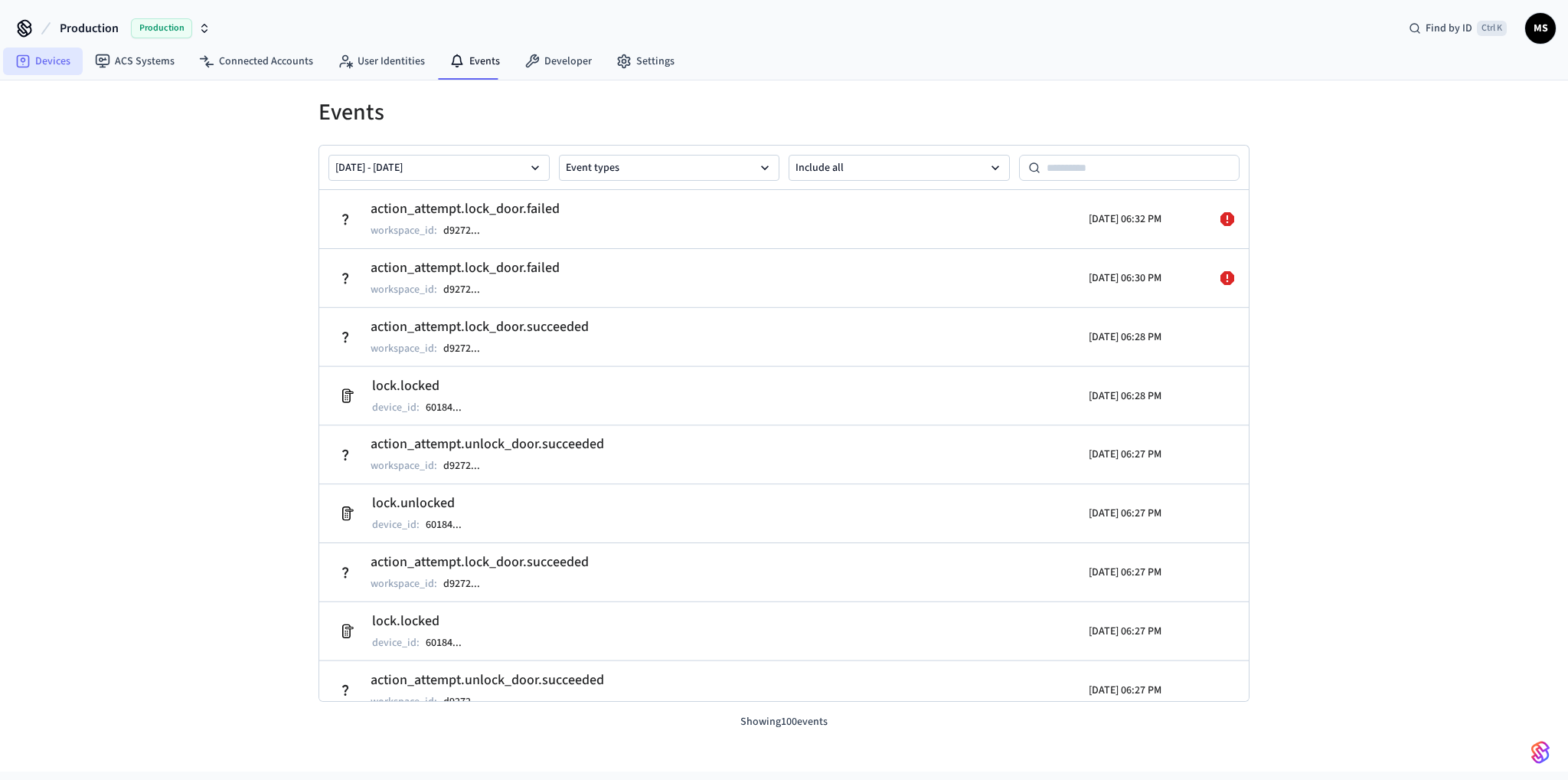
click at [46, 57] on link "Devices" at bounding box center [43, 61] width 80 height 28
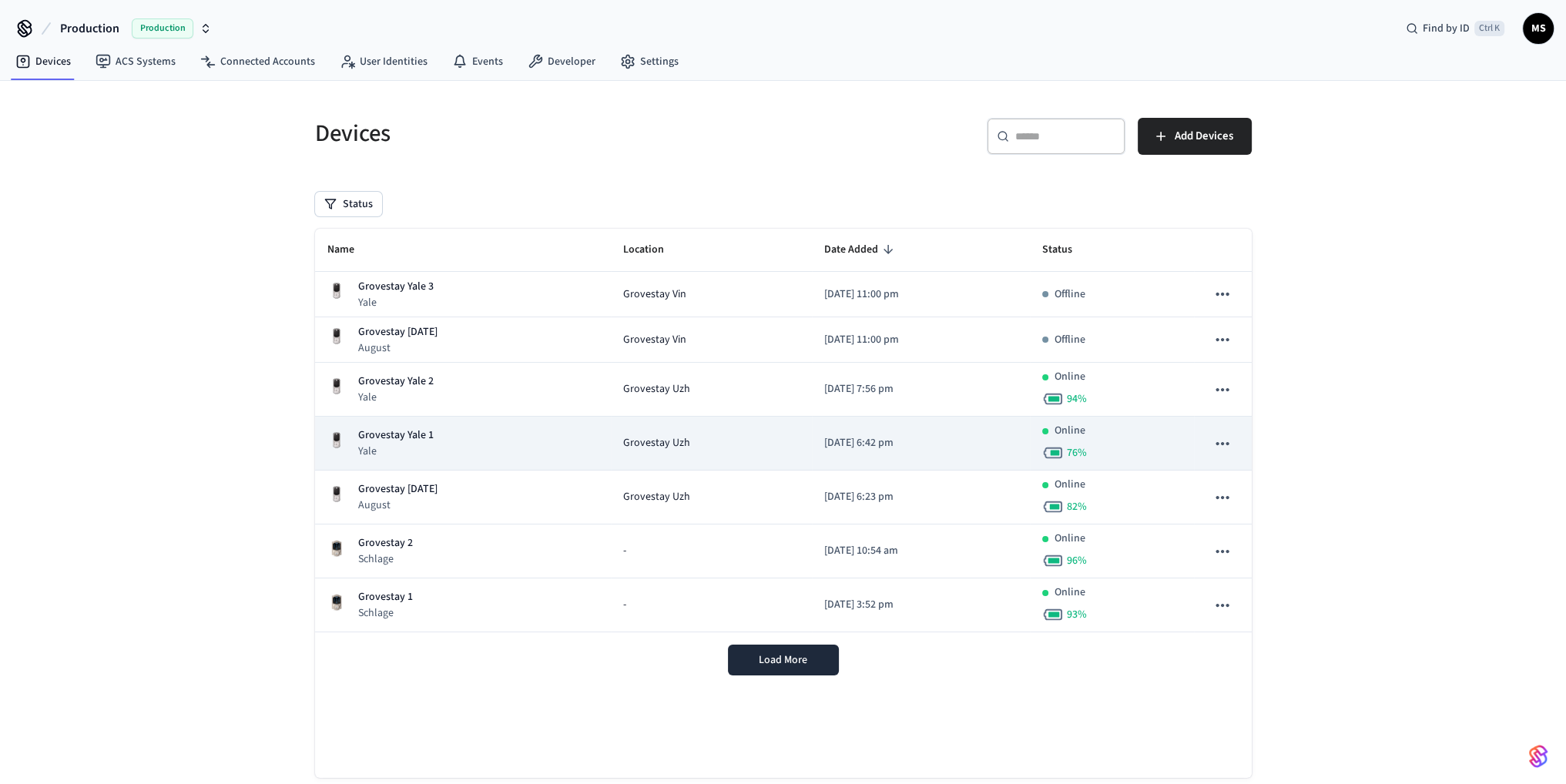
click at [506, 450] on div "Grovestay Yale 1 Yale" at bounding box center [463, 442] width 271 height 32
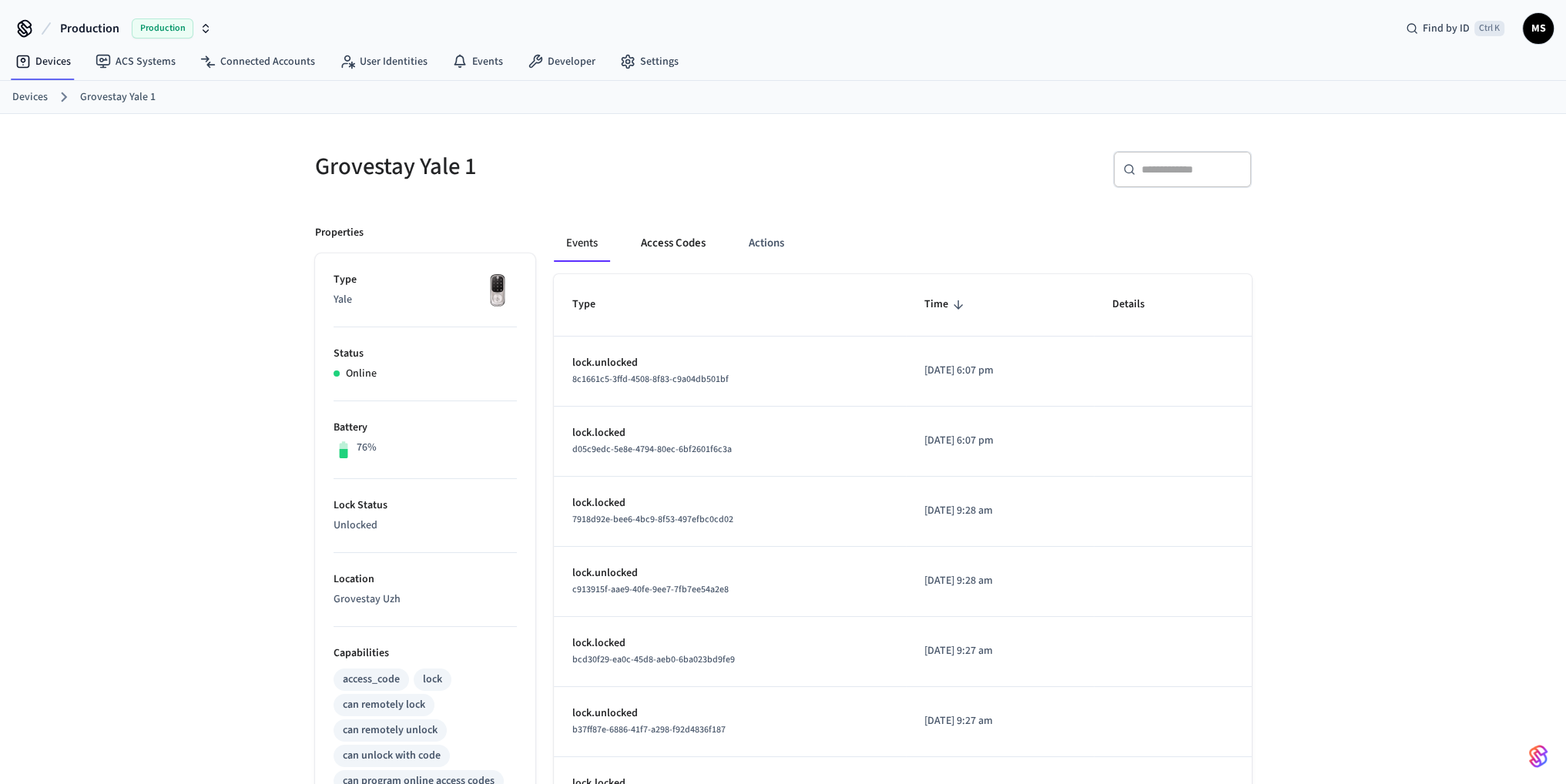
click at [670, 241] on button "Access Codes" at bounding box center [672, 243] width 89 height 37
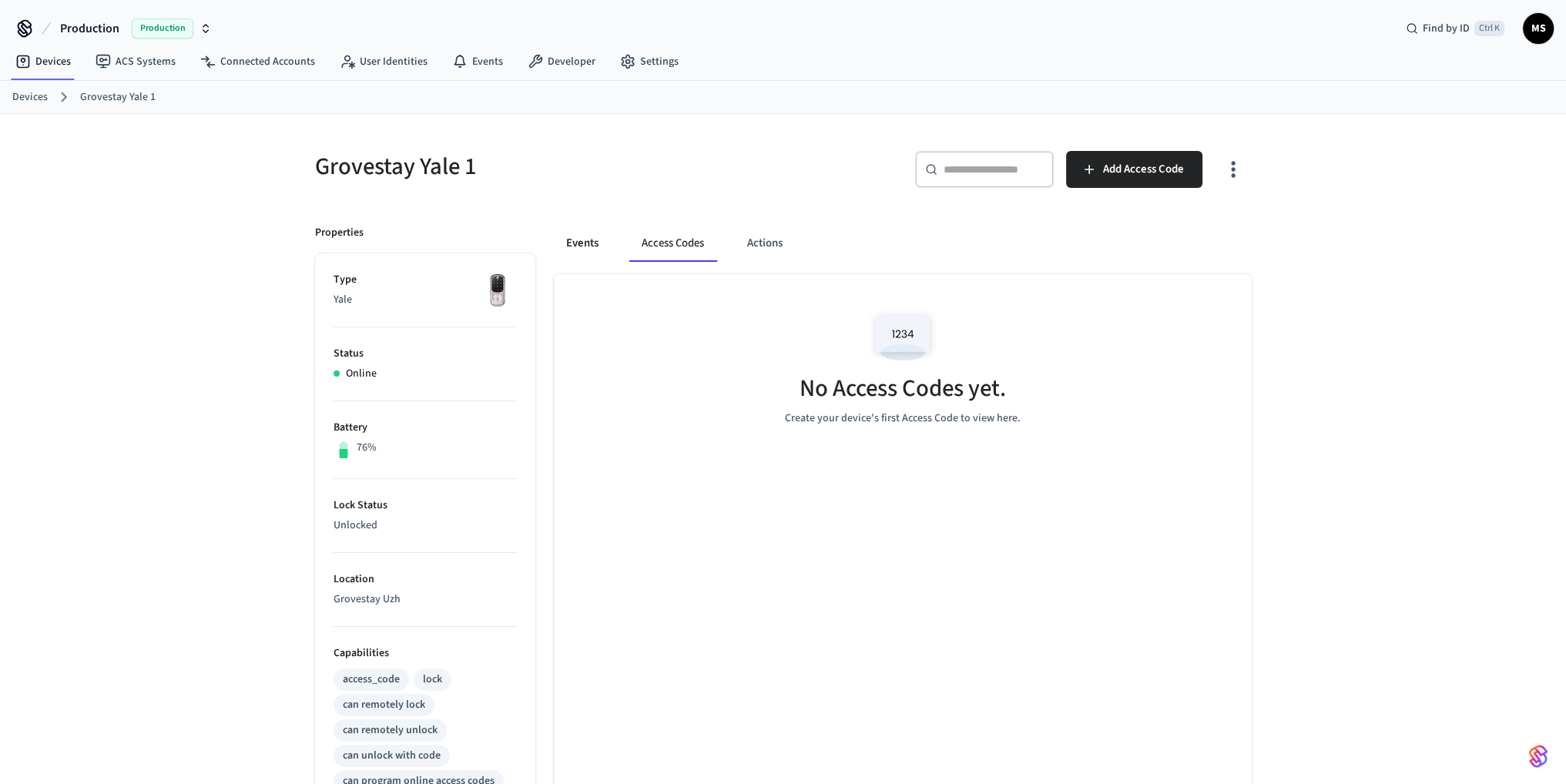
click at [603, 237] on button "Events" at bounding box center [582, 243] width 57 height 37
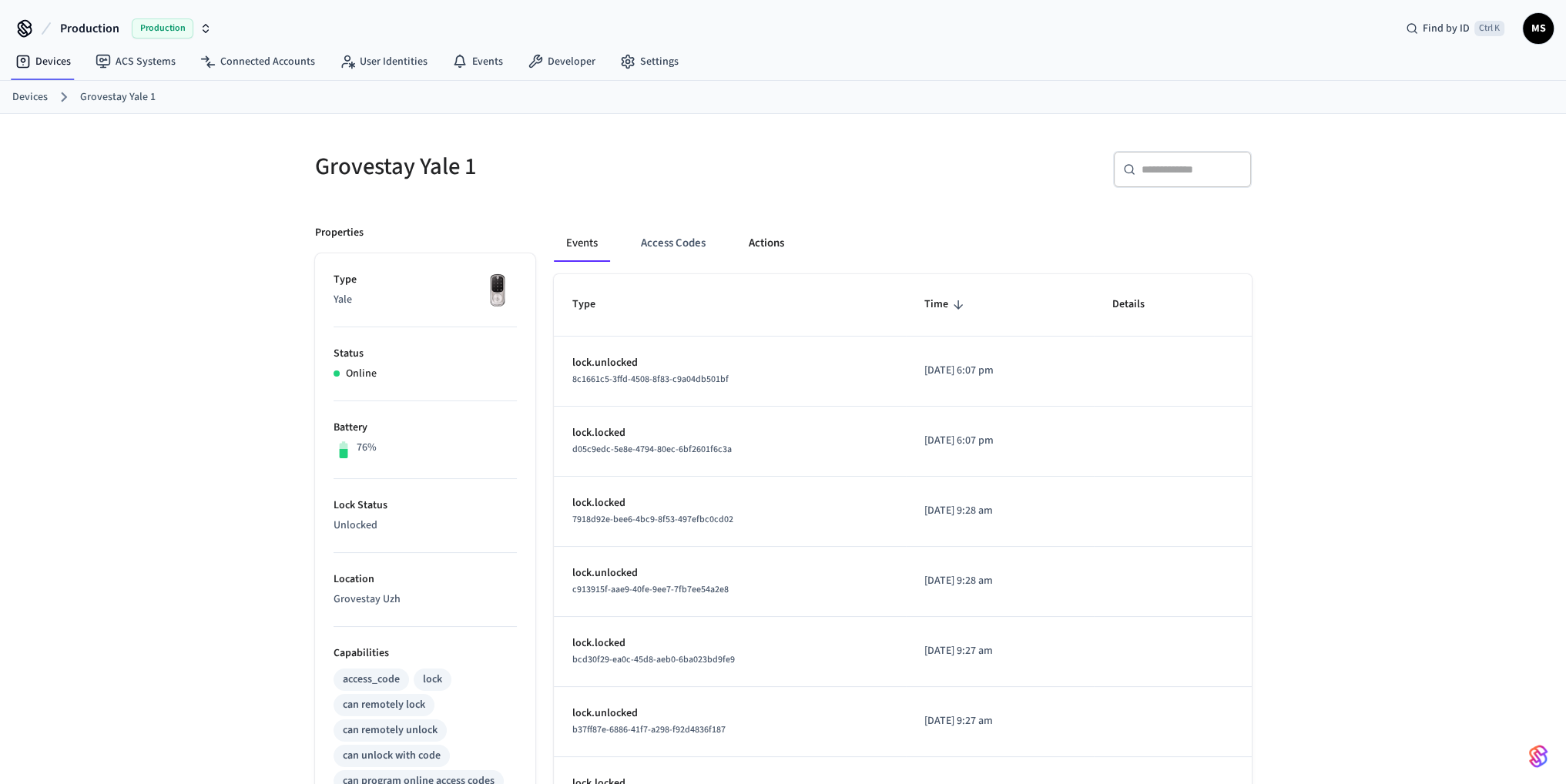
click at [746, 243] on button "Actions" at bounding box center [766, 243] width 60 height 37
click at [658, 242] on button "Access Codes" at bounding box center [672, 243] width 89 height 37
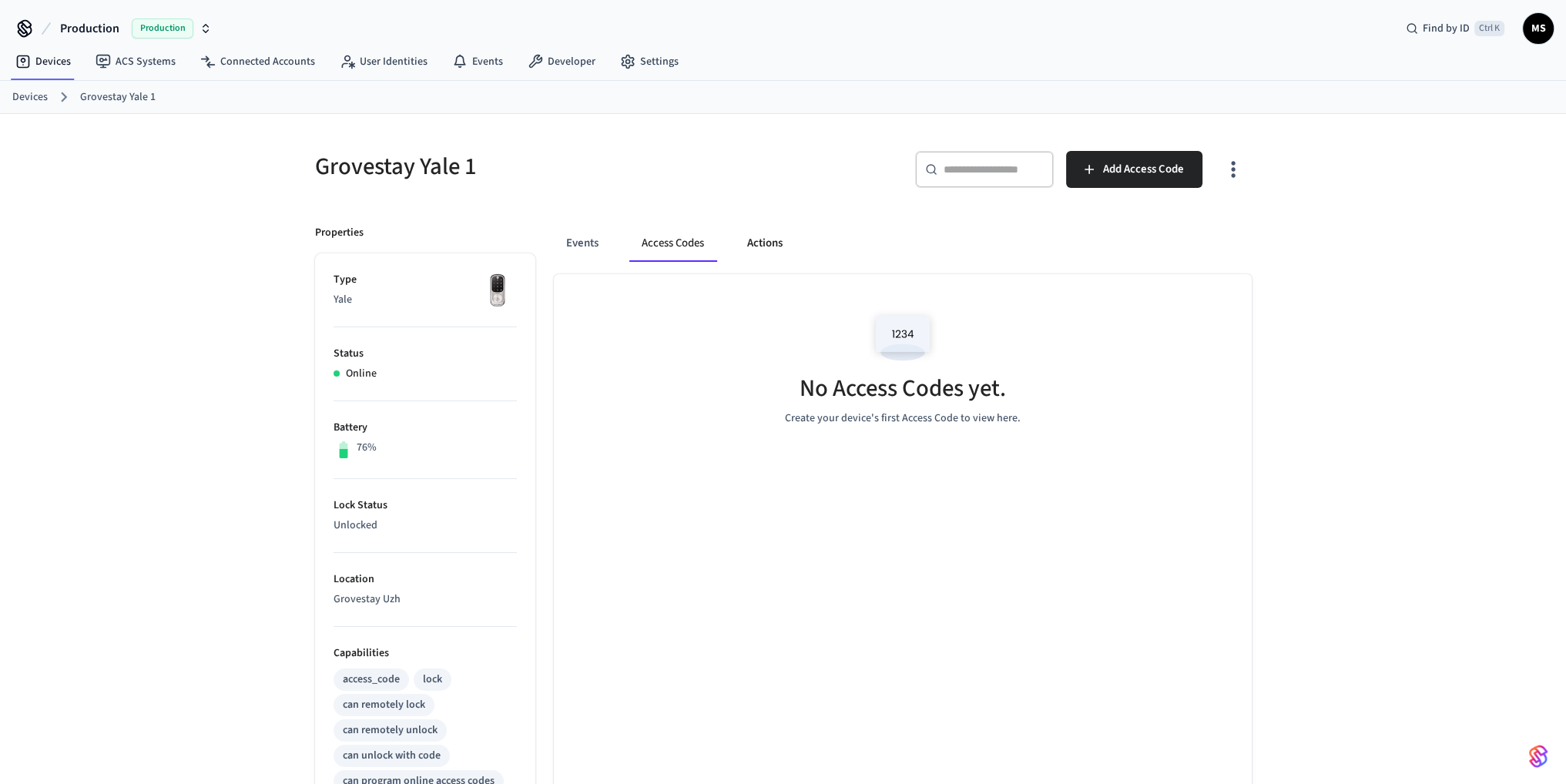
click at [784, 242] on button "Actions" at bounding box center [764, 243] width 60 height 37
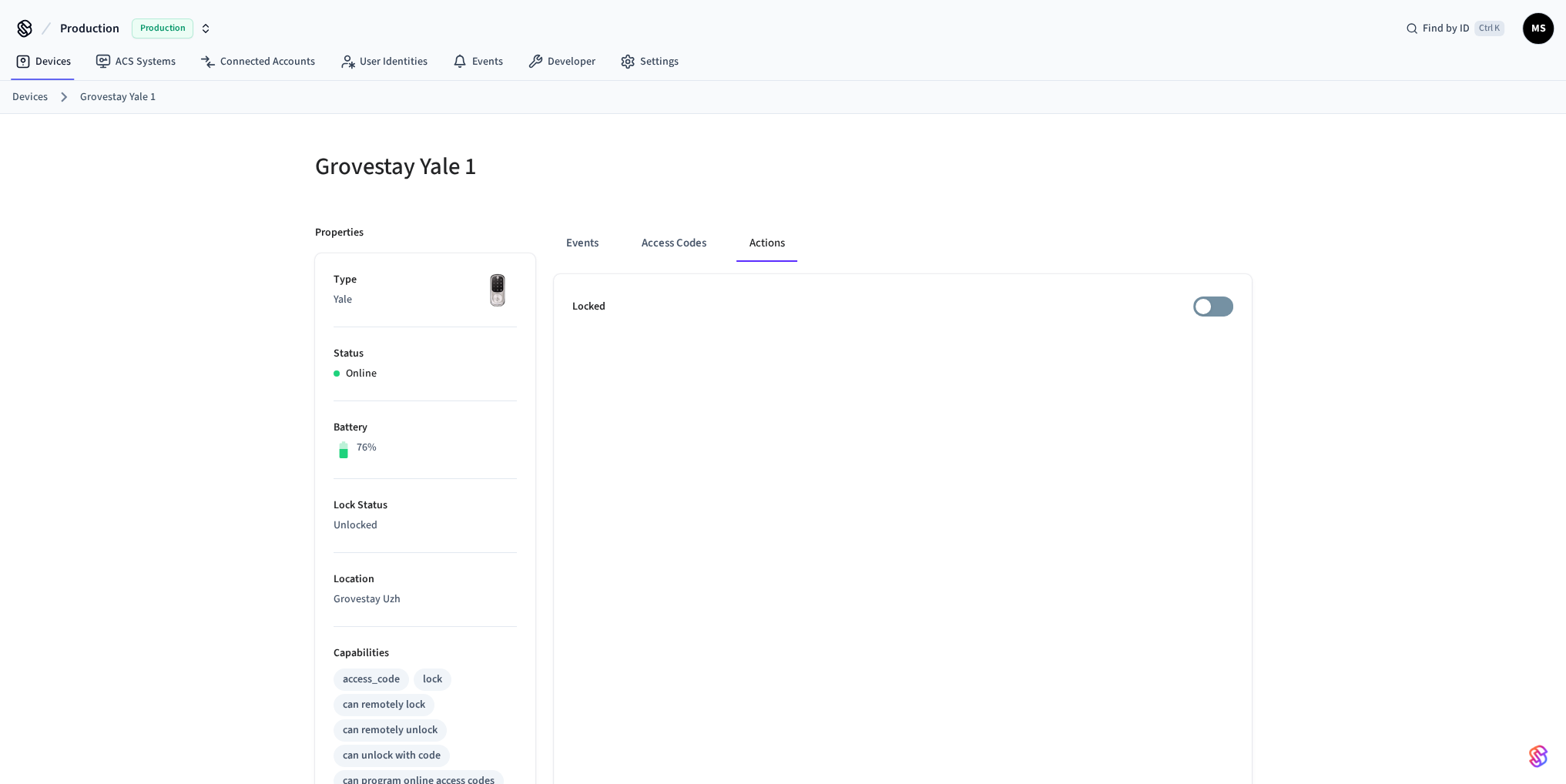
click at [986, 571] on ul "Locked" at bounding box center [902, 699] width 698 height 851
click at [894, 442] on ul "Locked" at bounding box center [902, 699] width 698 height 851
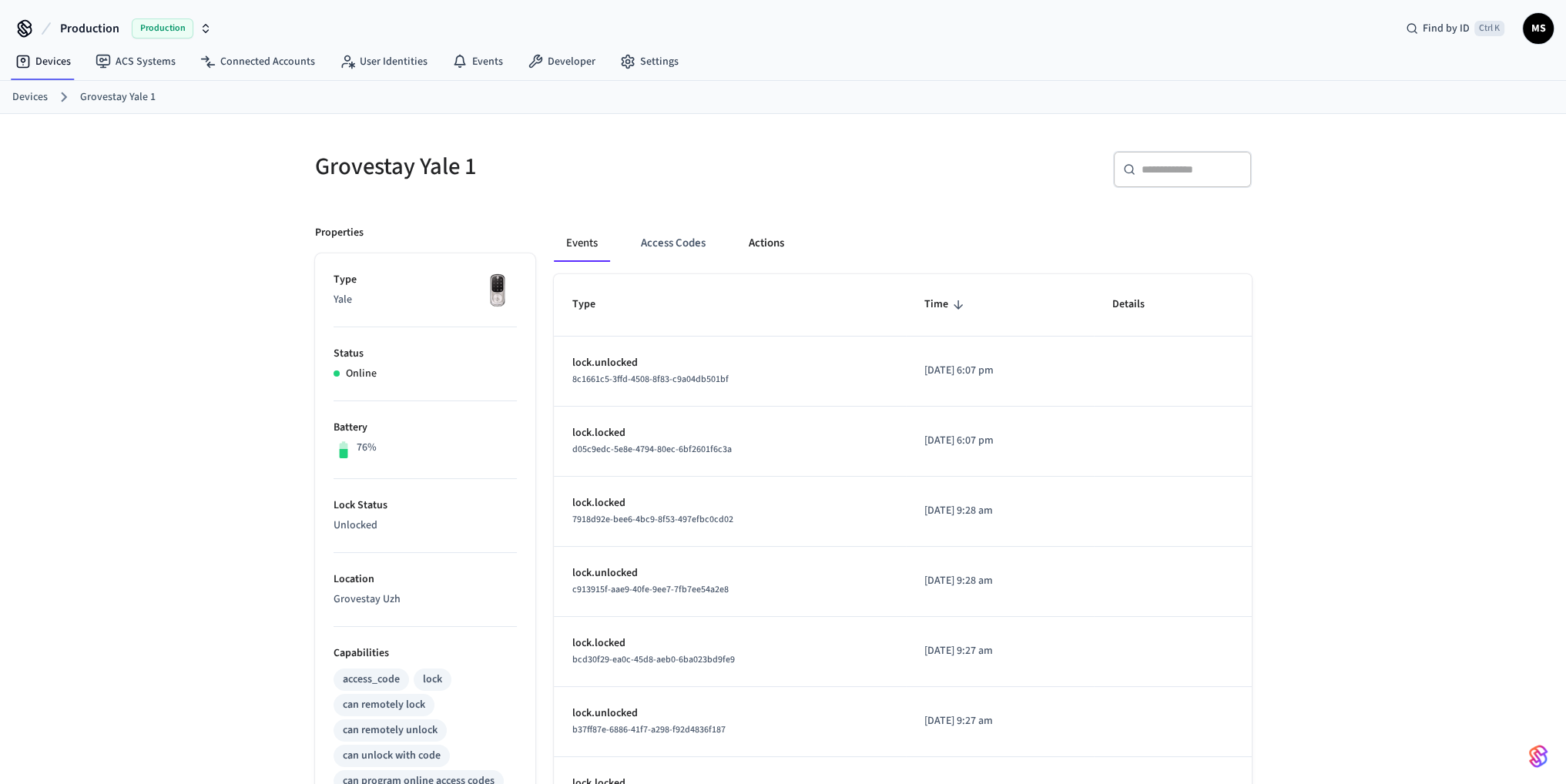
click at [773, 237] on button "Actions" at bounding box center [766, 243] width 60 height 37
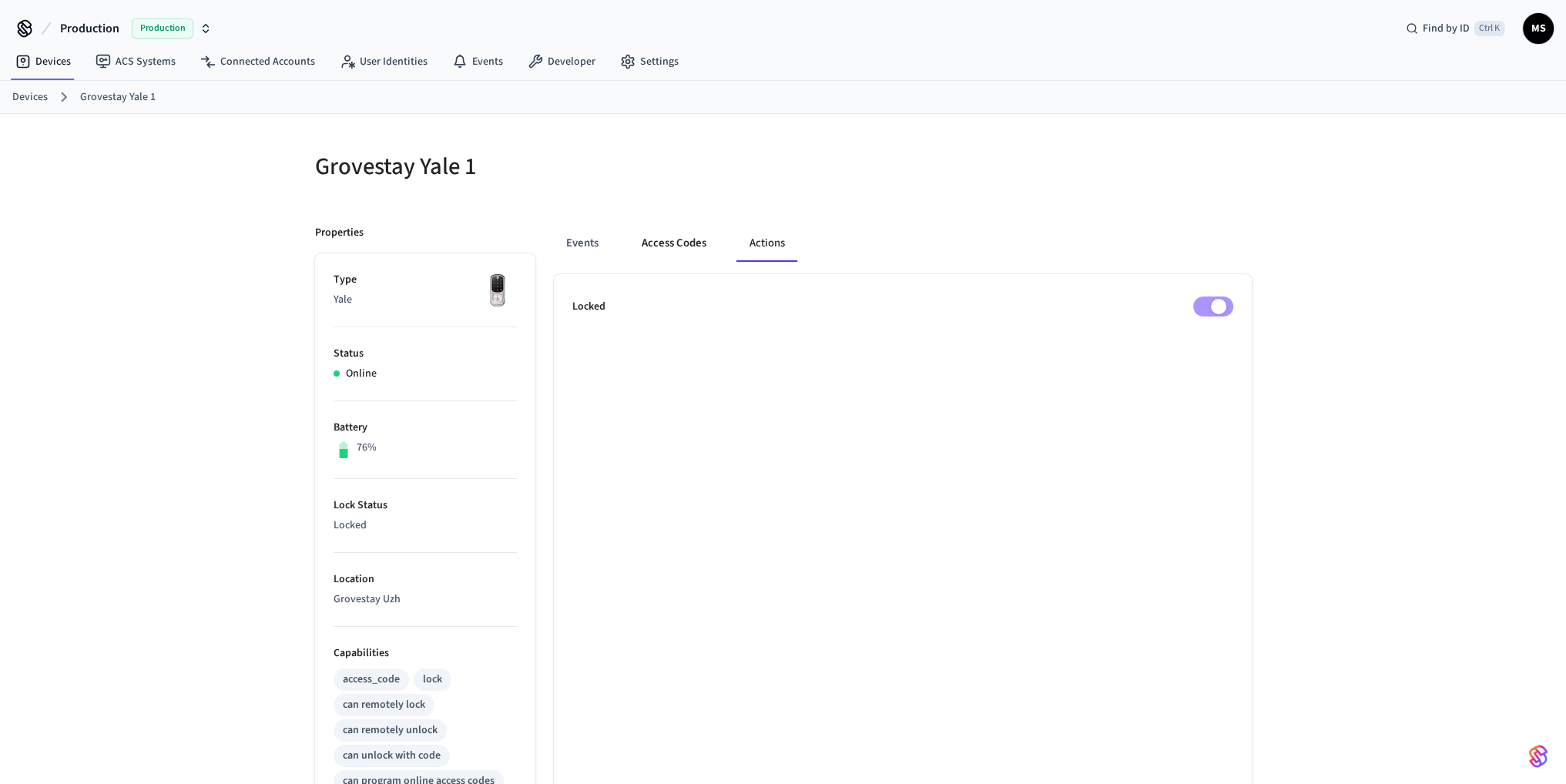
click at [659, 242] on button "Access Codes" at bounding box center [673, 243] width 89 height 37
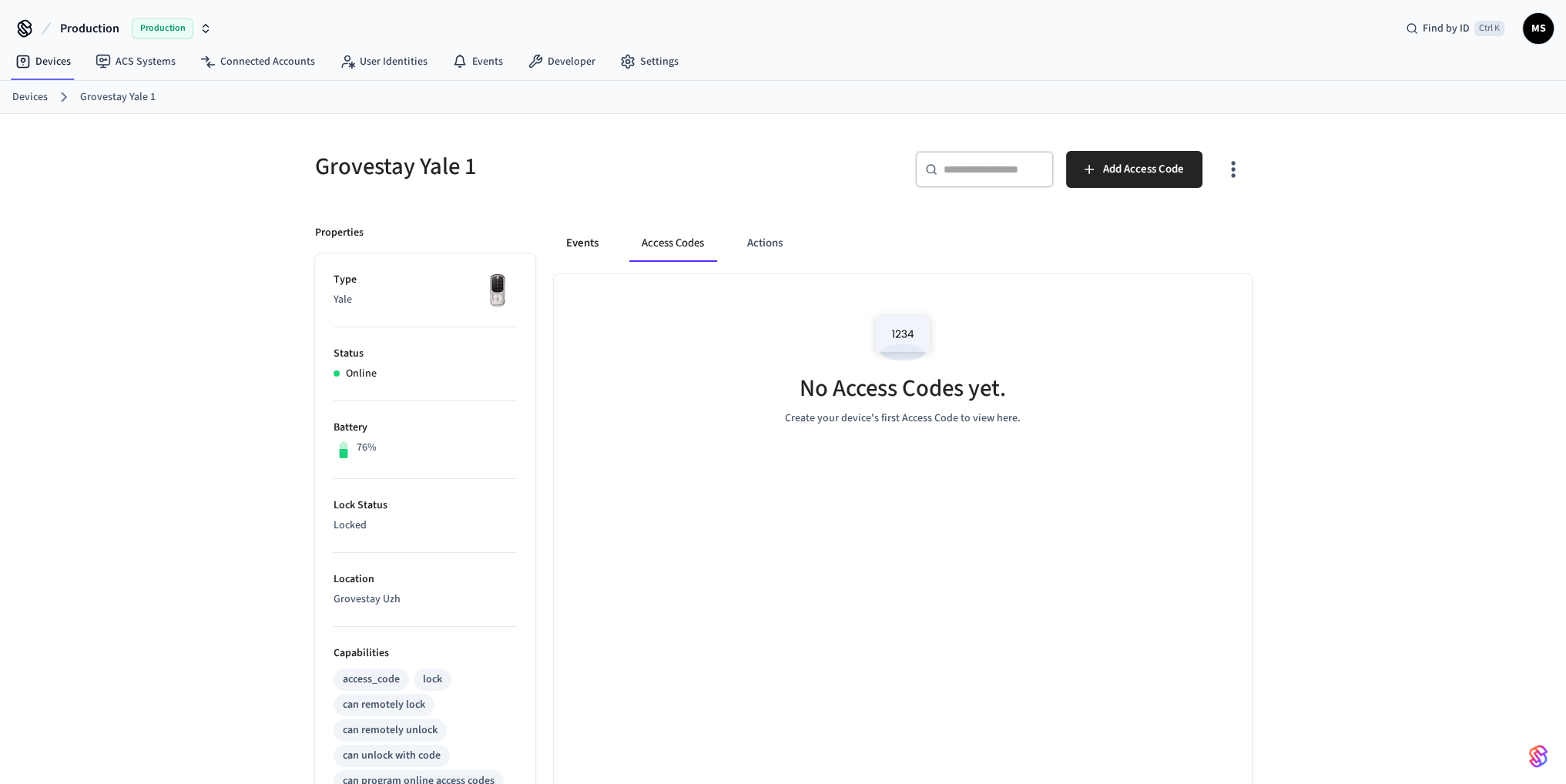
click at [597, 239] on button "Events" at bounding box center [582, 243] width 57 height 37
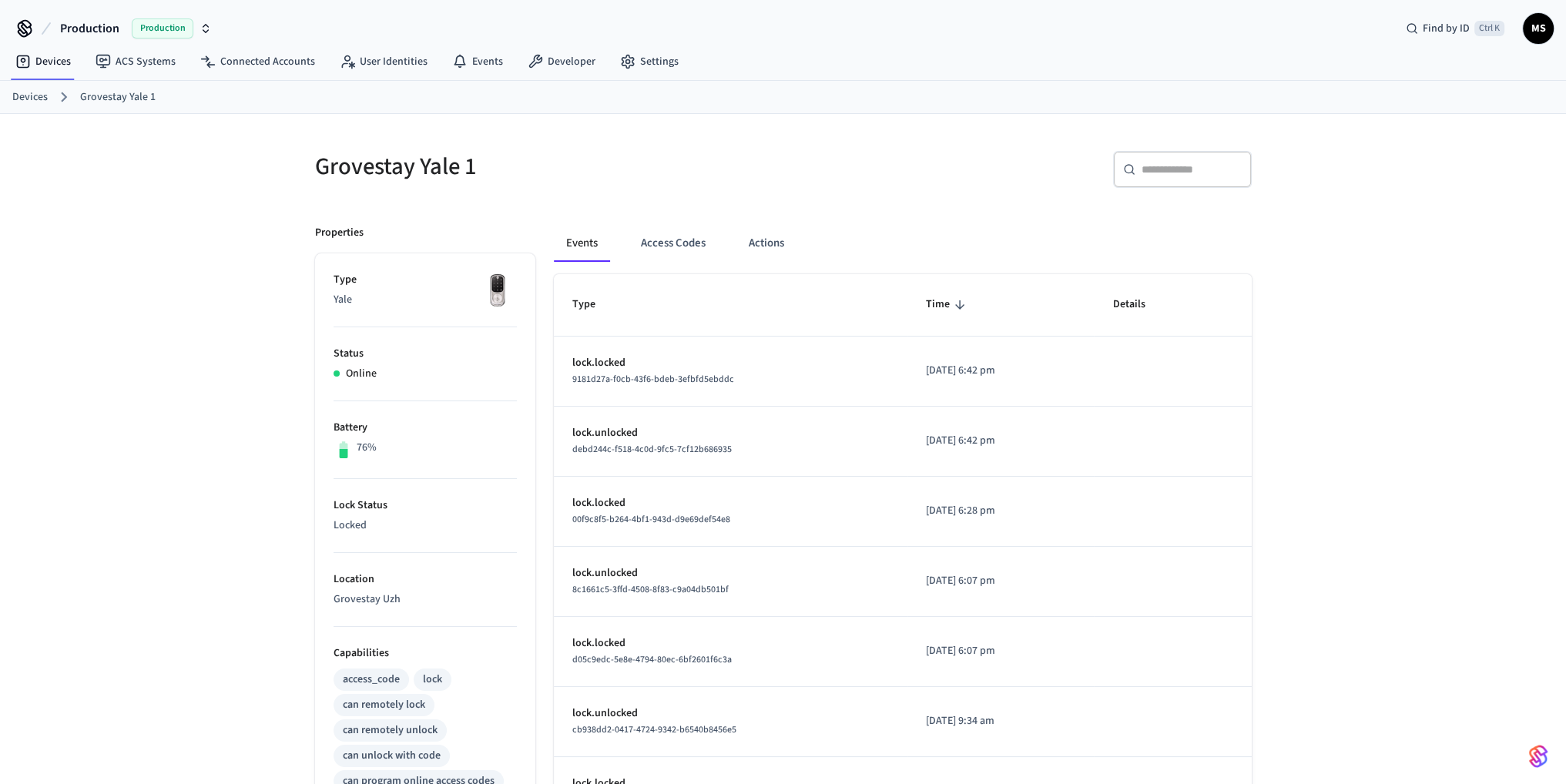
click at [188, 294] on div "Grovestay Yale 1 ​ ​ Properties Type Yale Status Online Battery 76% Lock Status…" at bounding box center [783, 619] width 1566 height 1012
click at [711, 367] on p "lock.locked" at bounding box center [730, 363] width 317 height 16
click at [751, 360] on p "lock.locked" at bounding box center [730, 363] width 317 height 16
click at [931, 361] on td "[DATE] 6:42 pm" at bounding box center [1000, 370] width 187 height 70
drag, startPoint x: 737, startPoint y: 371, endPoint x: 715, endPoint y: 371, distance: 22.0
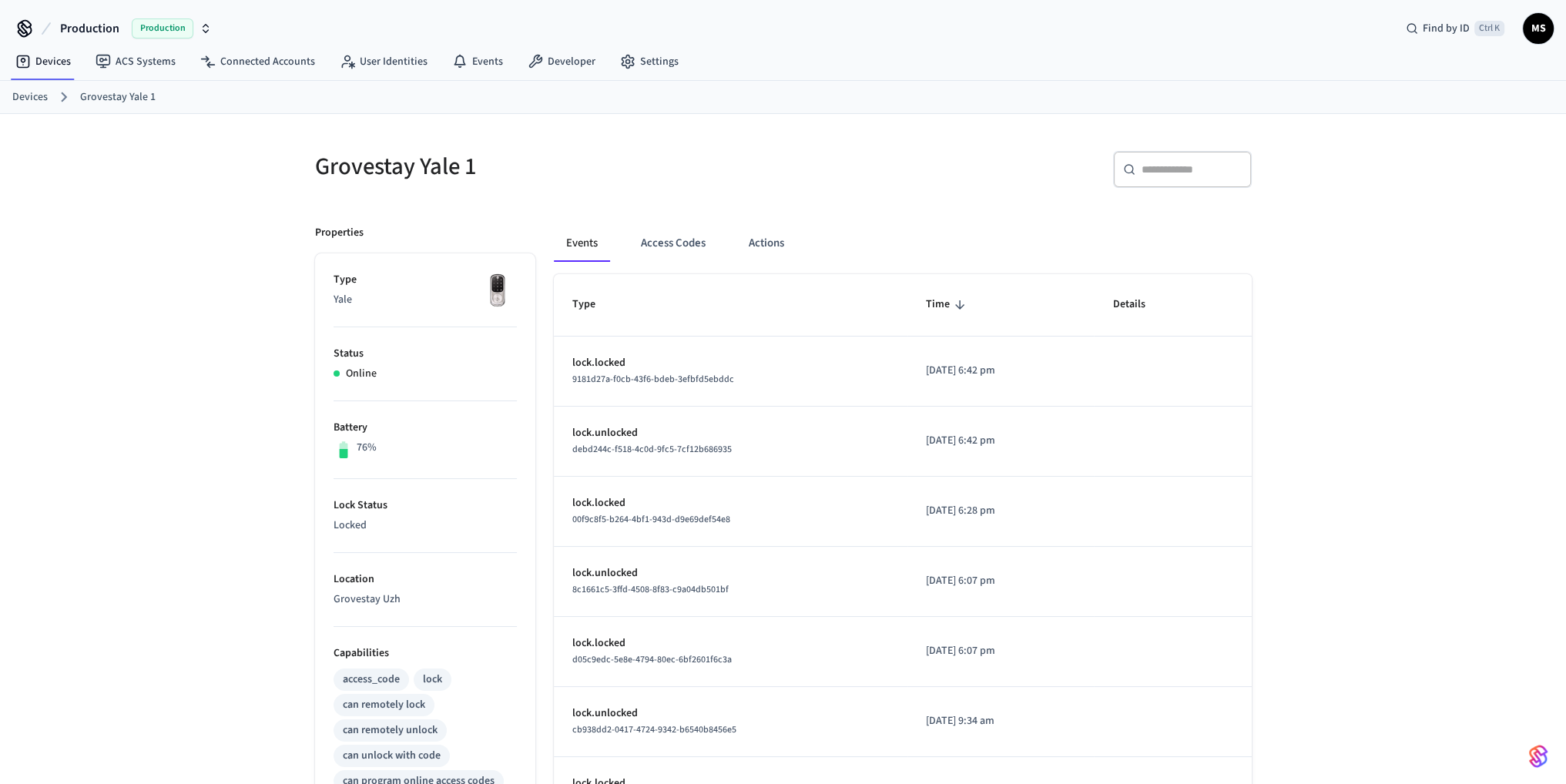
click at [737, 371] on div "9181d27a-f0cb-43f6-bdeb-3efbfd5ebddc" at bounding box center [730, 379] width 317 height 16
click at [639, 374] on span "9181d27a-f0cb-43f6-bdeb-3efbfd5ebddc" at bounding box center [652, 379] width 162 height 13
click at [579, 357] on p "lock.locked" at bounding box center [730, 363] width 317 height 16
click at [1095, 434] on td "[DATE] 6:42 pm" at bounding box center [1000, 441] width 187 height 70
click at [1304, 522] on div "Grovestay Yale 1 ​ ​ Properties Type Yale Status Online Battery 76% Lock Status…" at bounding box center [783, 619] width 1566 height 1012
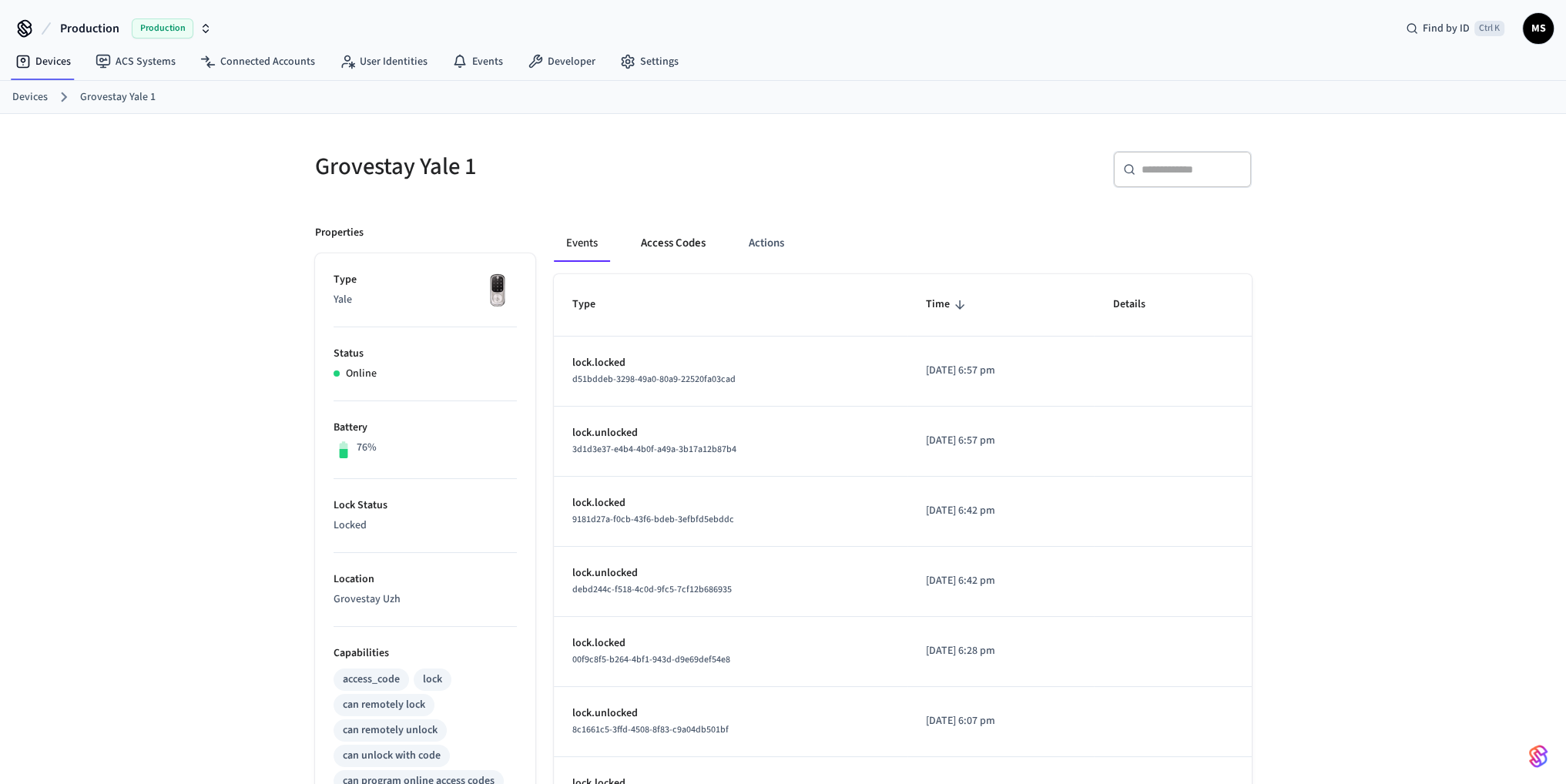
click at [659, 241] on button "Access Codes" at bounding box center [672, 243] width 89 height 37
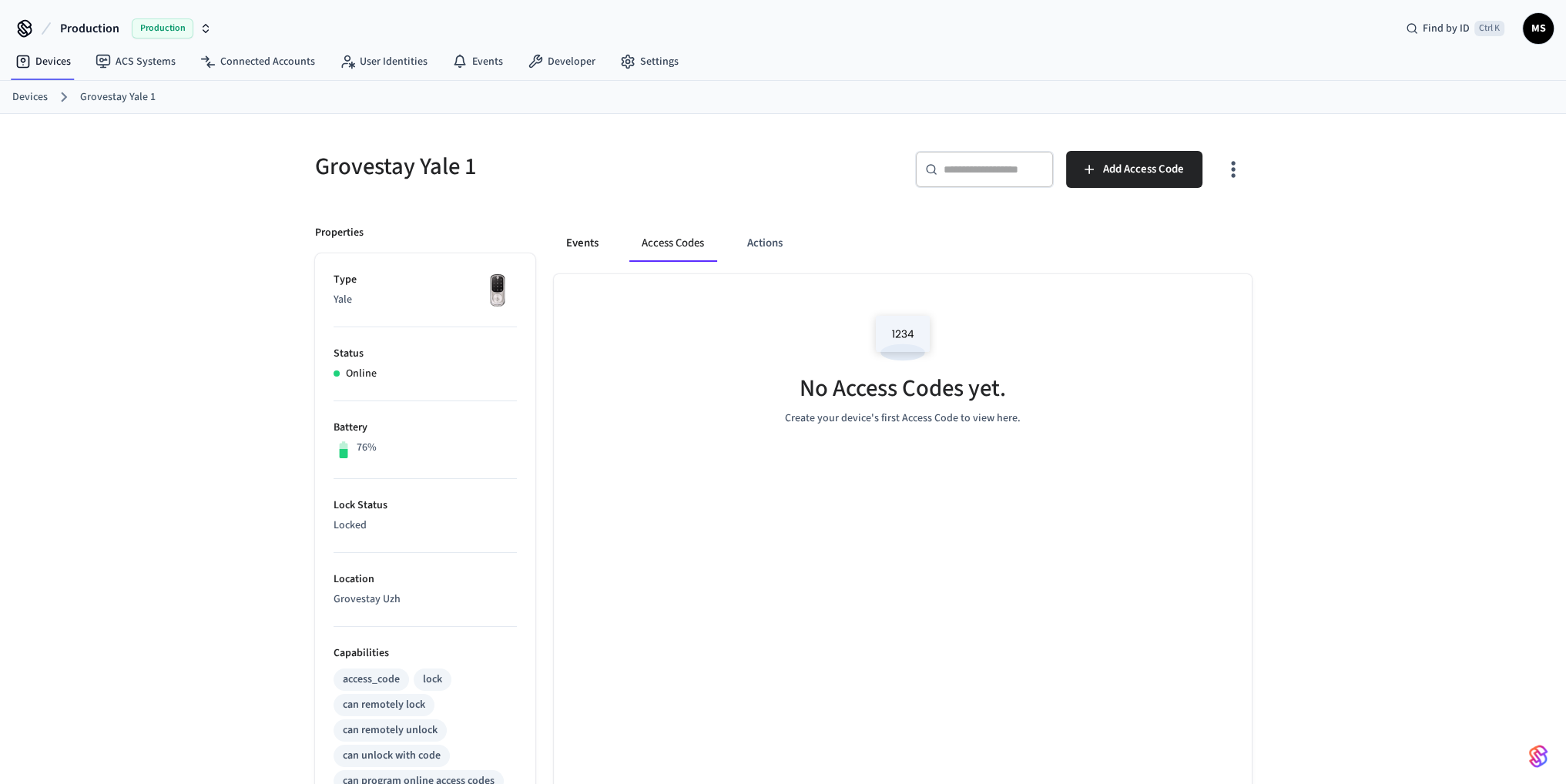
click at [586, 244] on button "Events" at bounding box center [582, 243] width 57 height 37
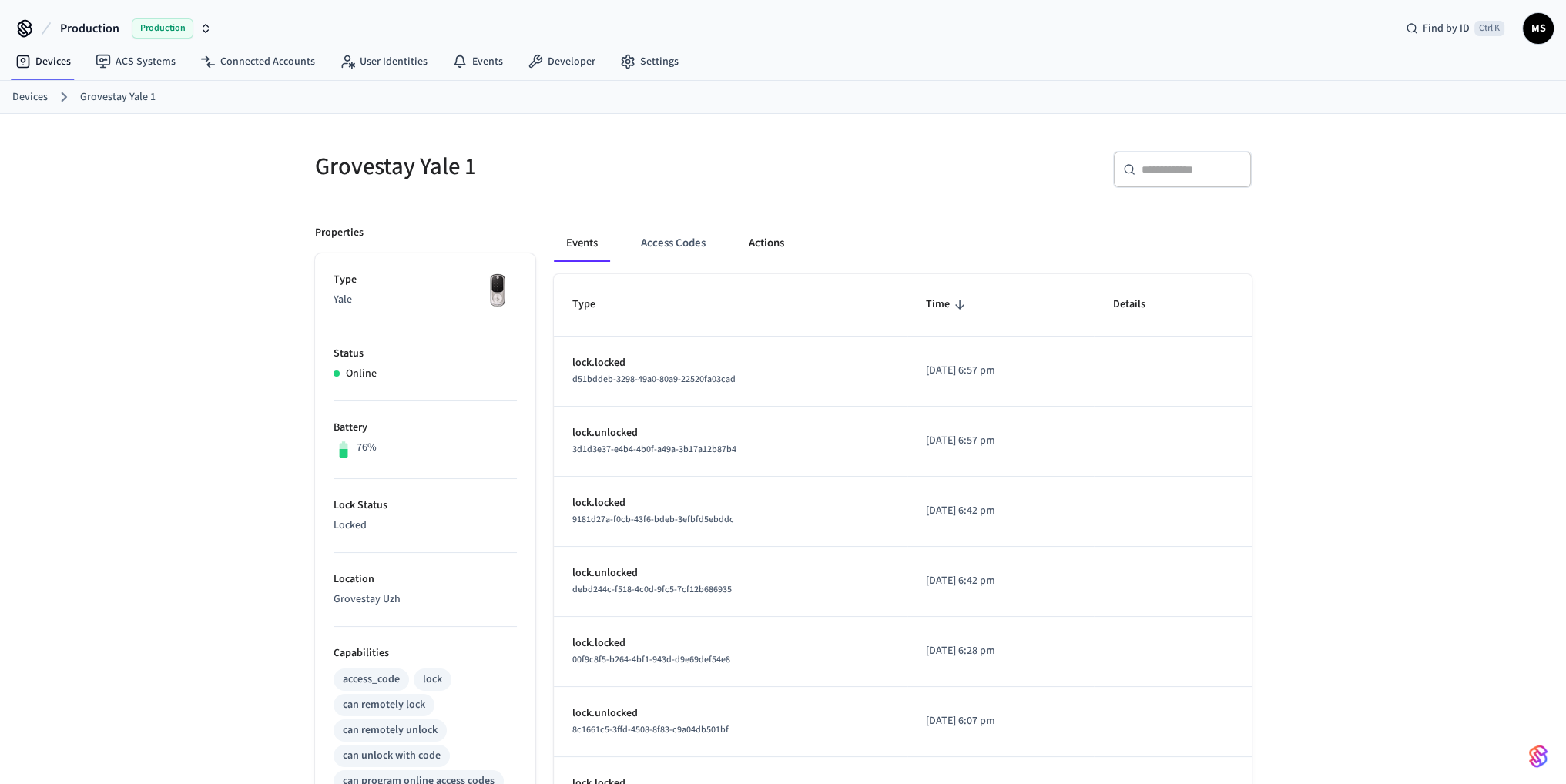
click at [757, 254] on button "Actions" at bounding box center [766, 243] width 60 height 37
click at [777, 259] on button "Actions" at bounding box center [766, 243] width 60 height 37
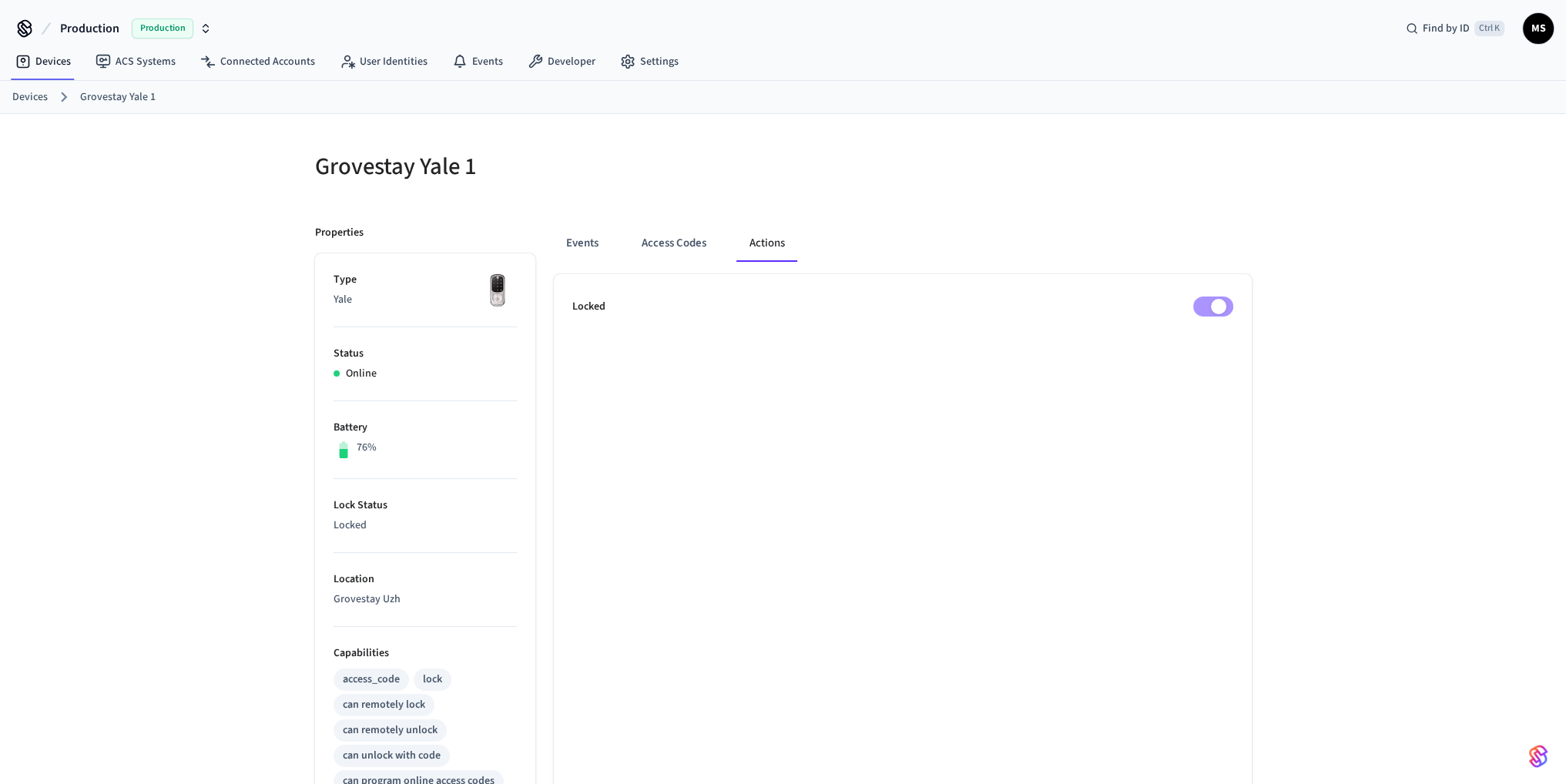
click at [772, 250] on button "Actions" at bounding box center [767, 243] width 60 height 37
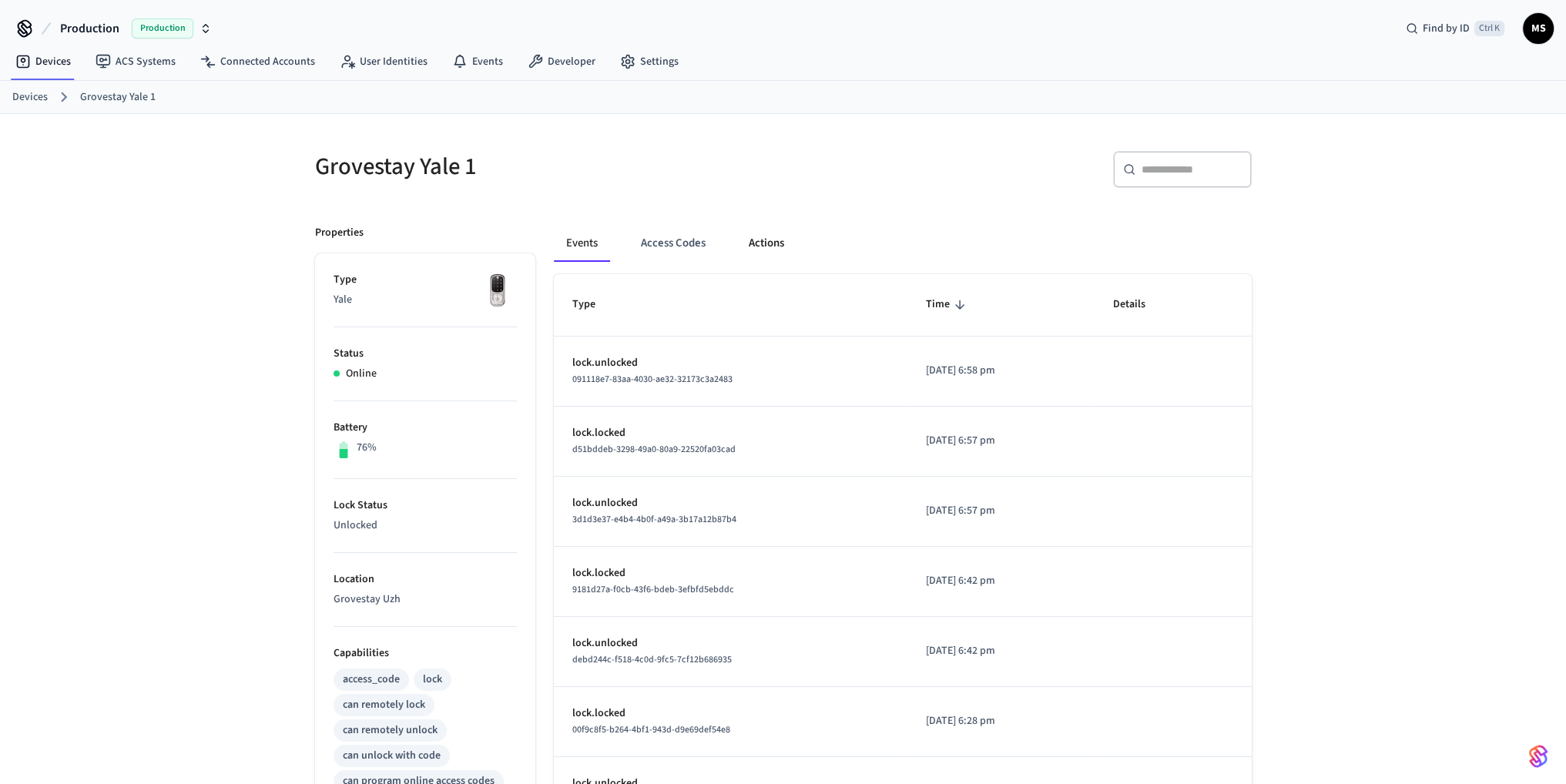
click at [759, 237] on button "Actions" at bounding box center [766, 243] width 60 height 37
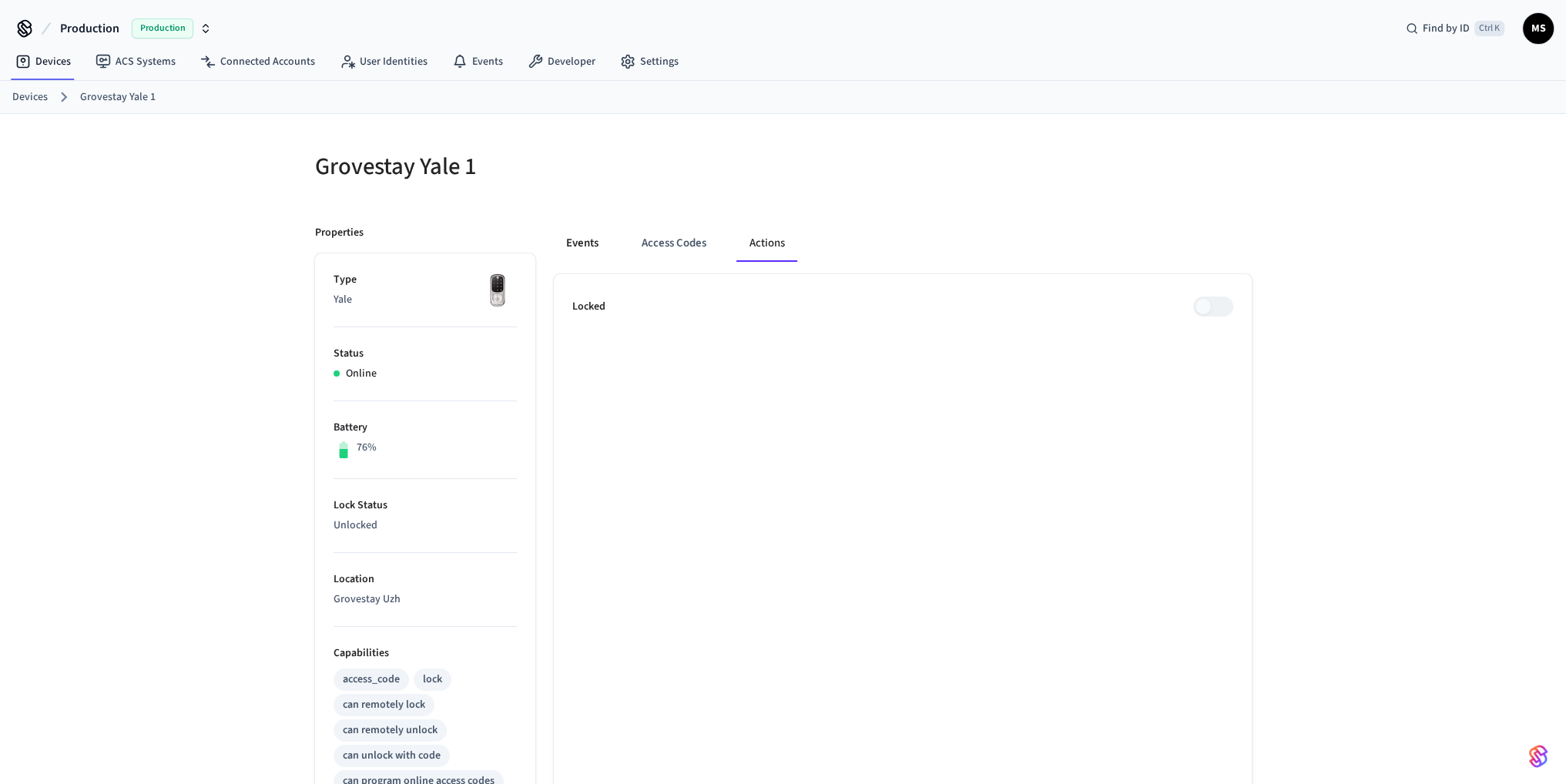
click at [573, 244] on button "Events" at bounding box center [582, 243] width 57 height 37
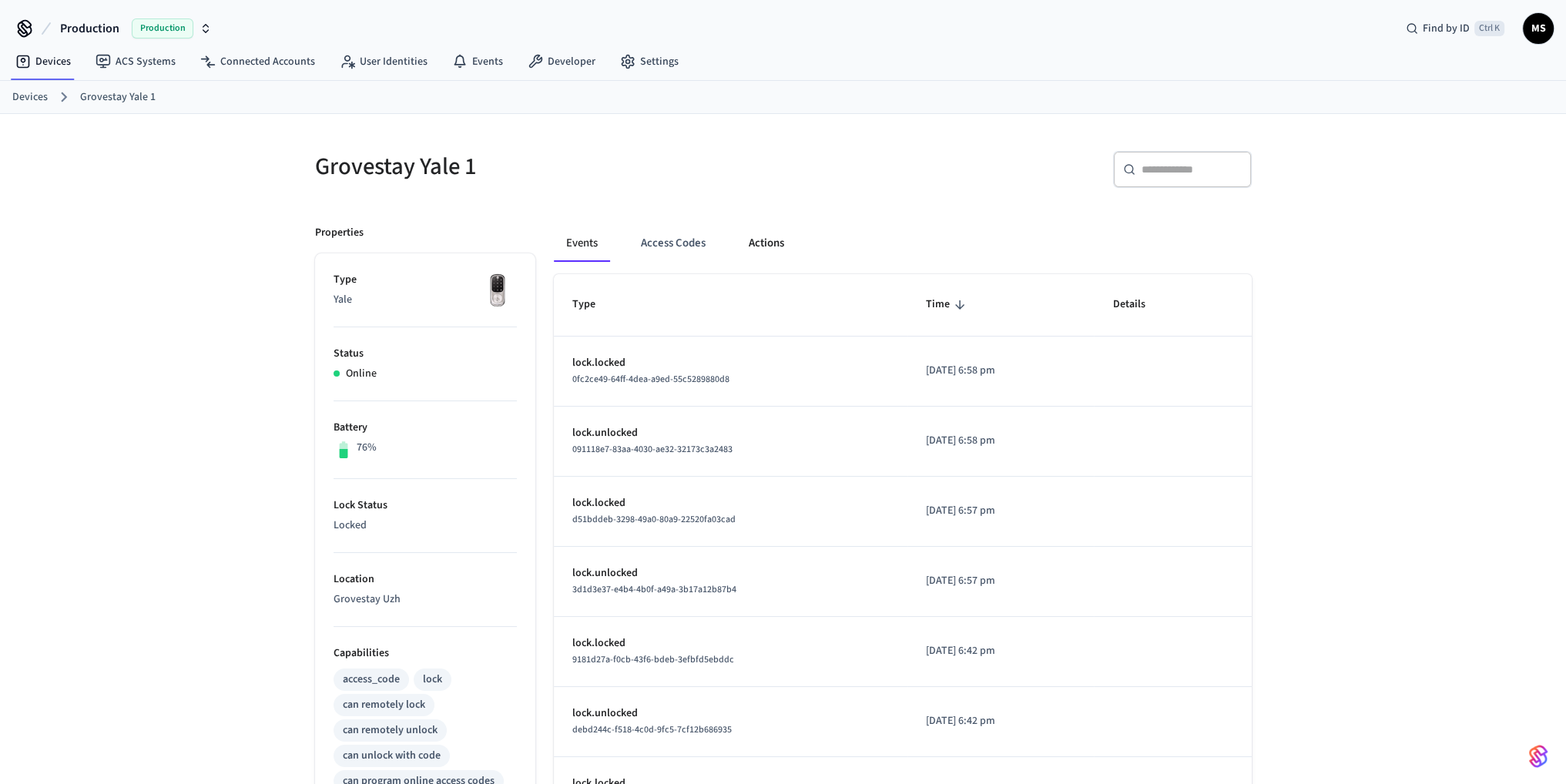
click at [770, 245] on button "Actions" at bounding box center [766, 243] width 60 height 37
click at [601, 244] on button "Events" at bounding box center [581, 243] width 57 height 37
click at [381, 521] on p "Locked" at bounding box center [424, 525] width 183 height 16
click at [769, 244] on button "Actions" at bounding box center [766, 243] width 60 height 37
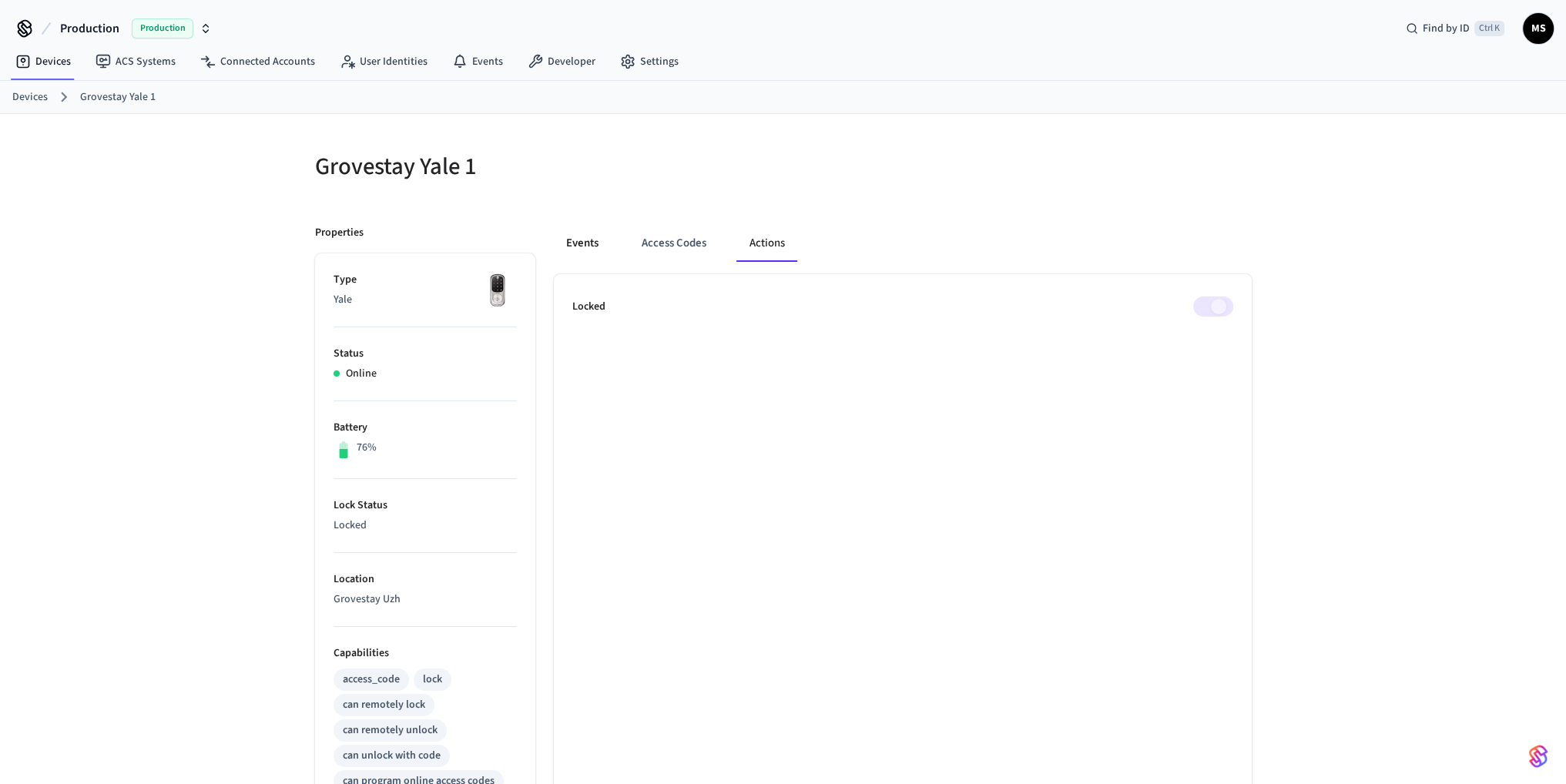
click at [587, 245] on button "Events" at bounding box center [582, 243] width 57 height 37
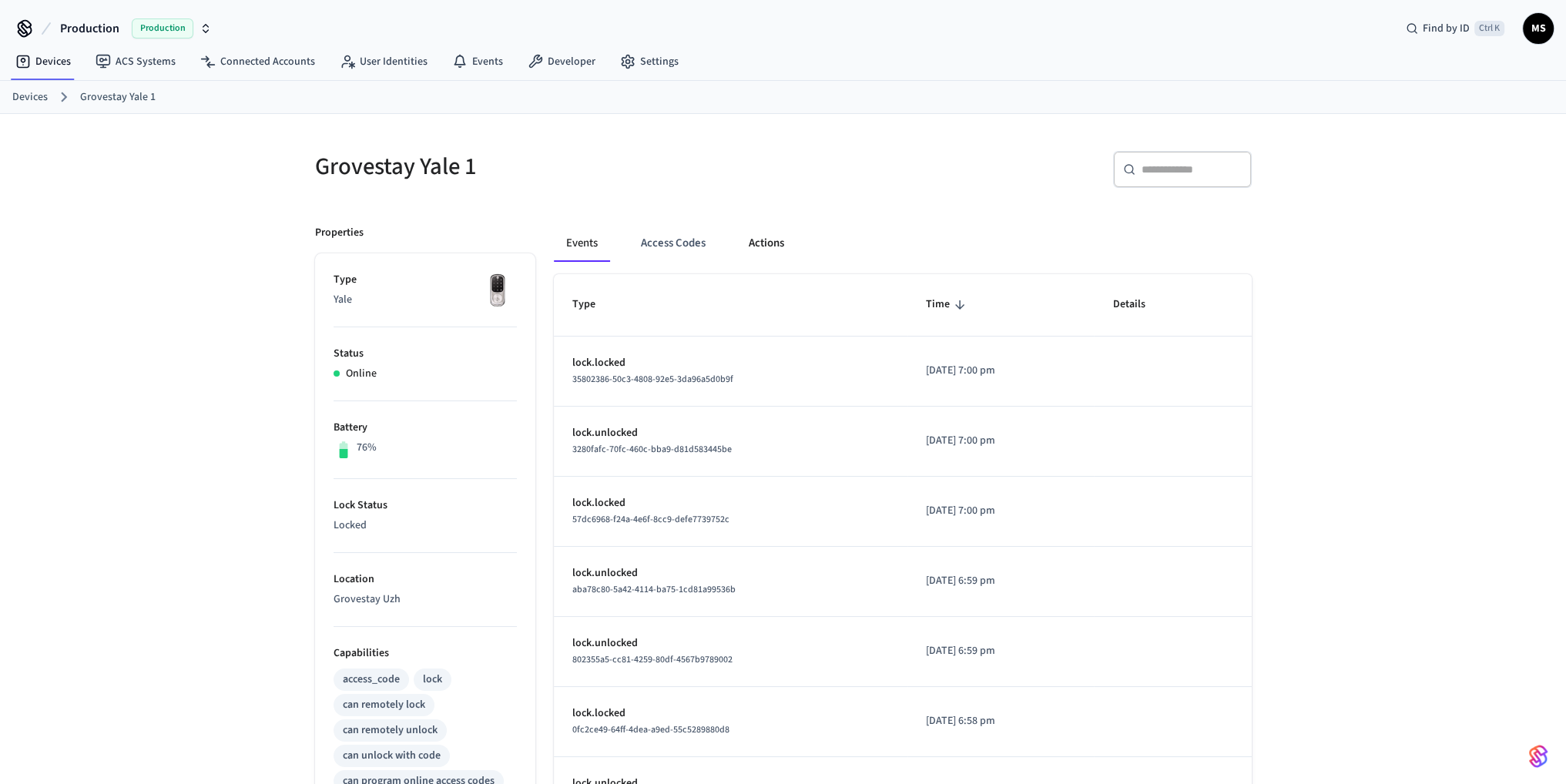
click at [756, 250] on button "Actions" at bounding box center [766, 243] width 60 height 37
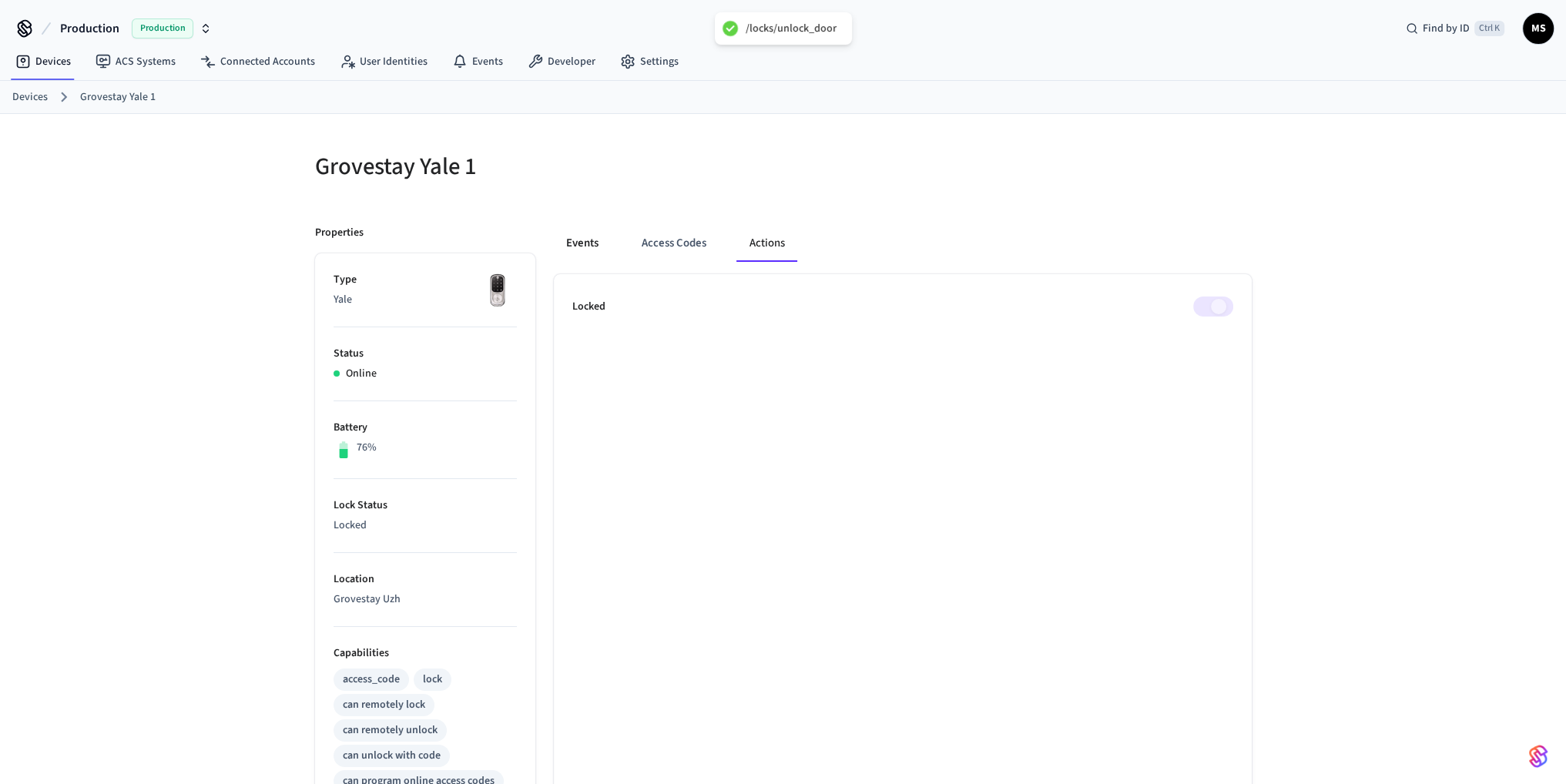
click at [580, 242] on button "Events" at bounding box center [582, 243] width 57 height 37
